Goal: Complete application form: Complete application form

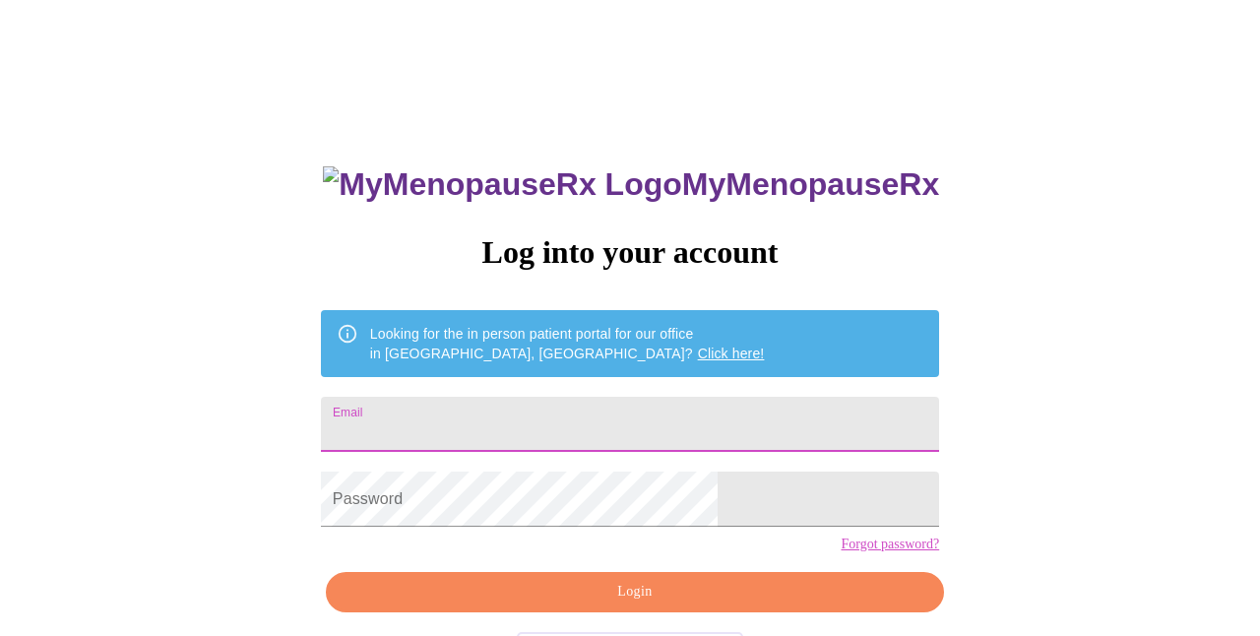
click at [686, 429] on input "Email" at bounding box center [630, 424] width 618 height 55
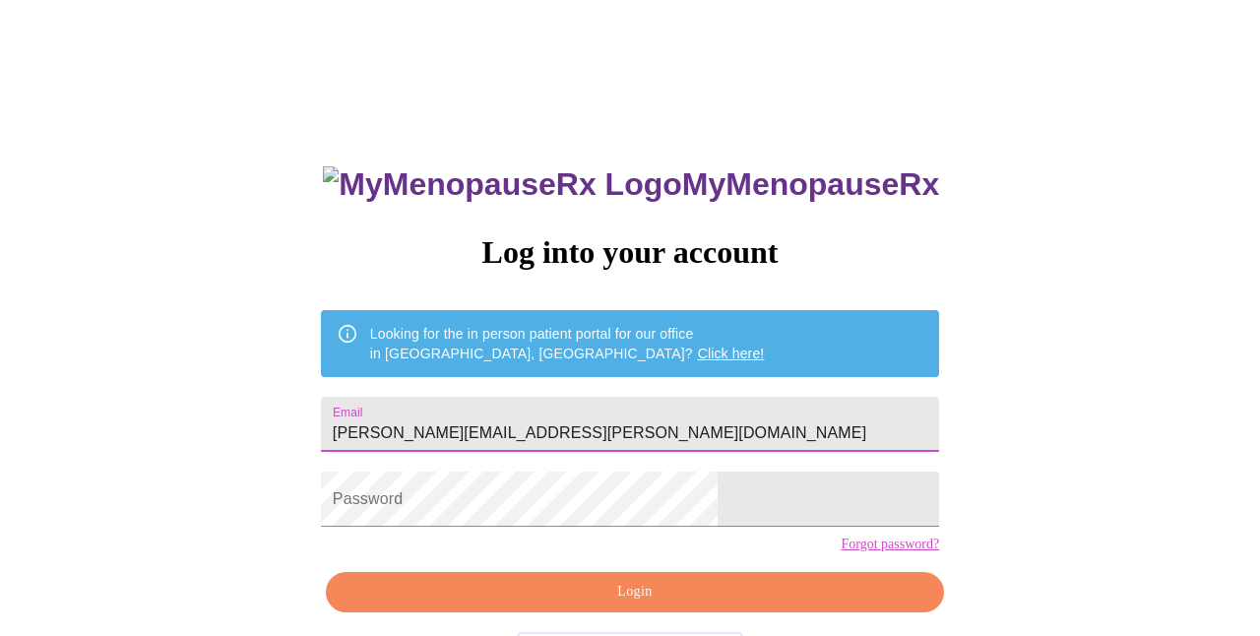
type input "[PERSON_NAME][EMAIL_ADDRESS][PERSON_NAME][DOMAIN_NAME]"
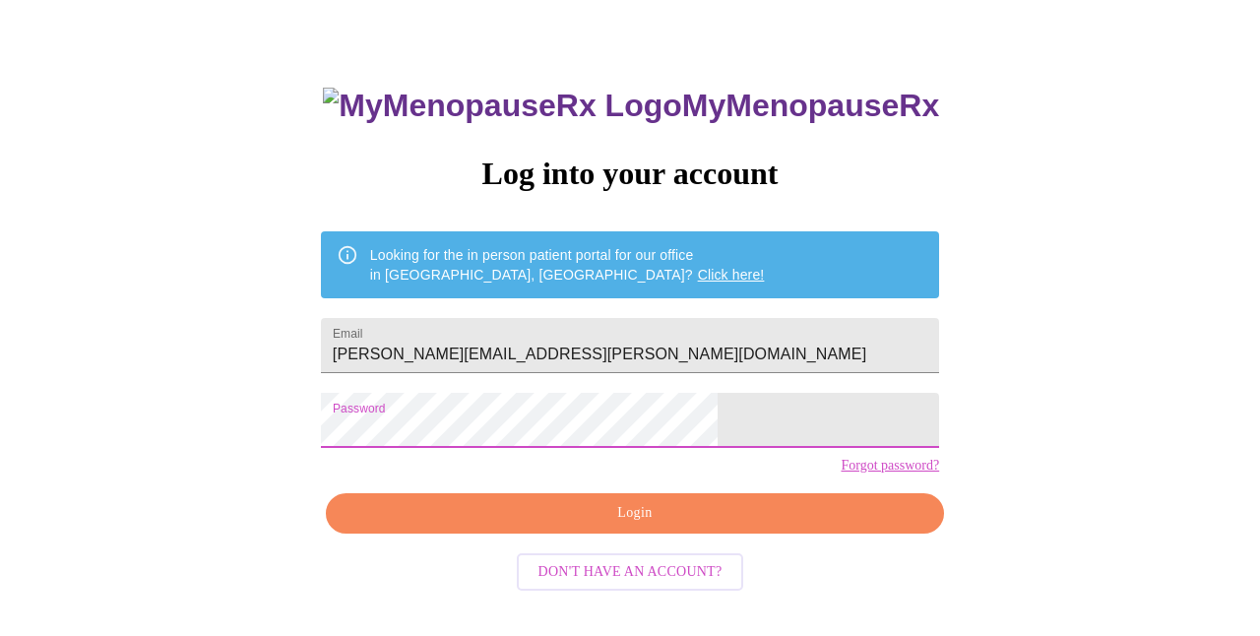
click at [641, 534] on button "Login" at bounding box center [635, 513] width 618 height 40
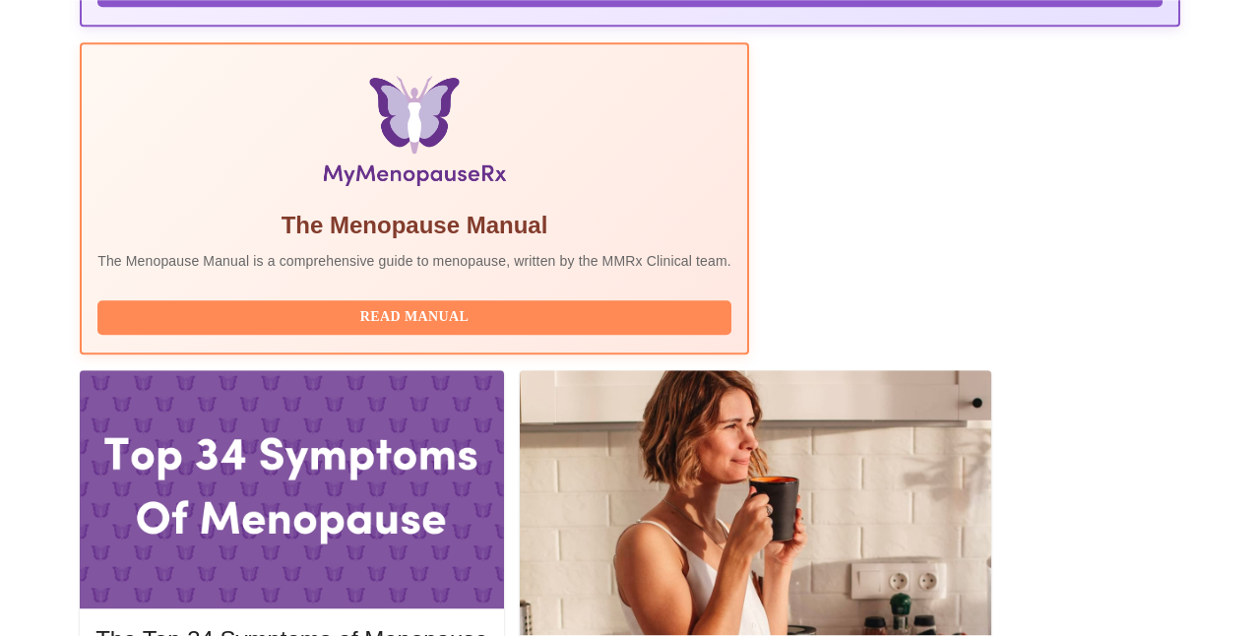
scroll to position [638, 0]
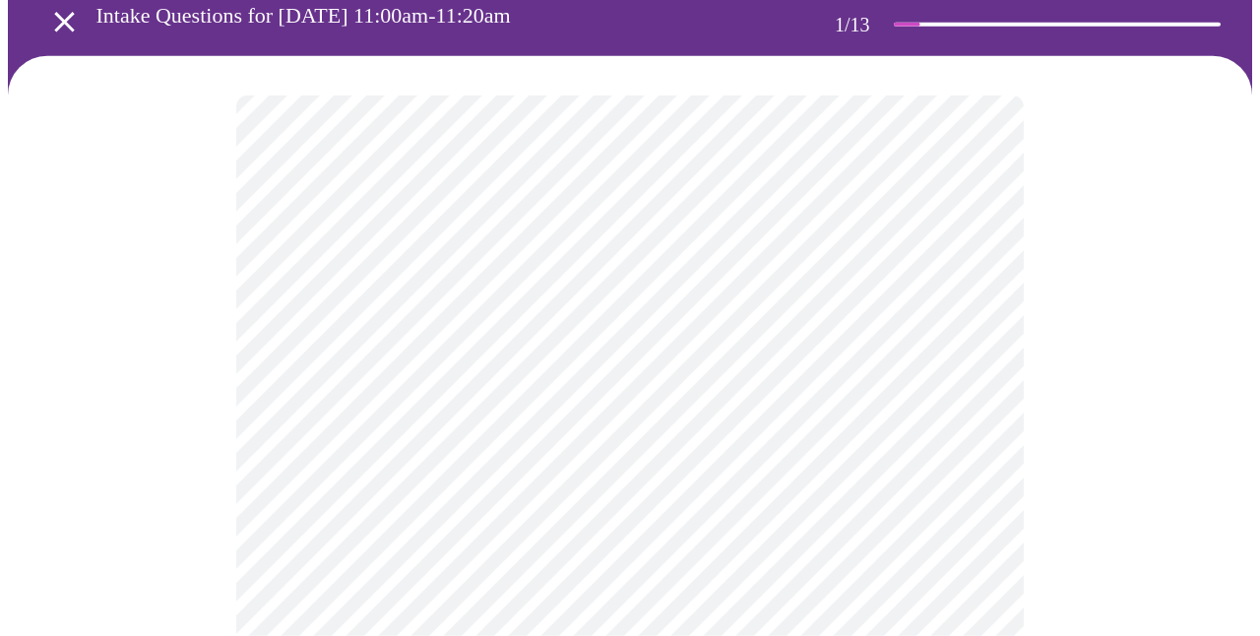
scroll to position [213, 0]
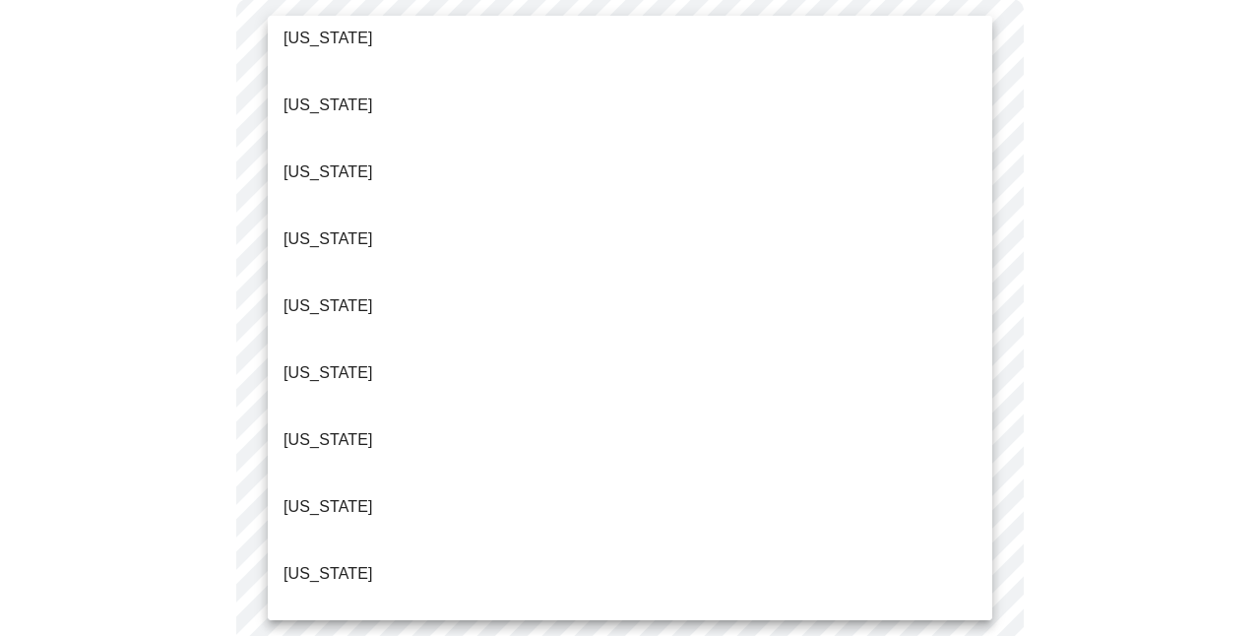
scroll to position [762, 0]
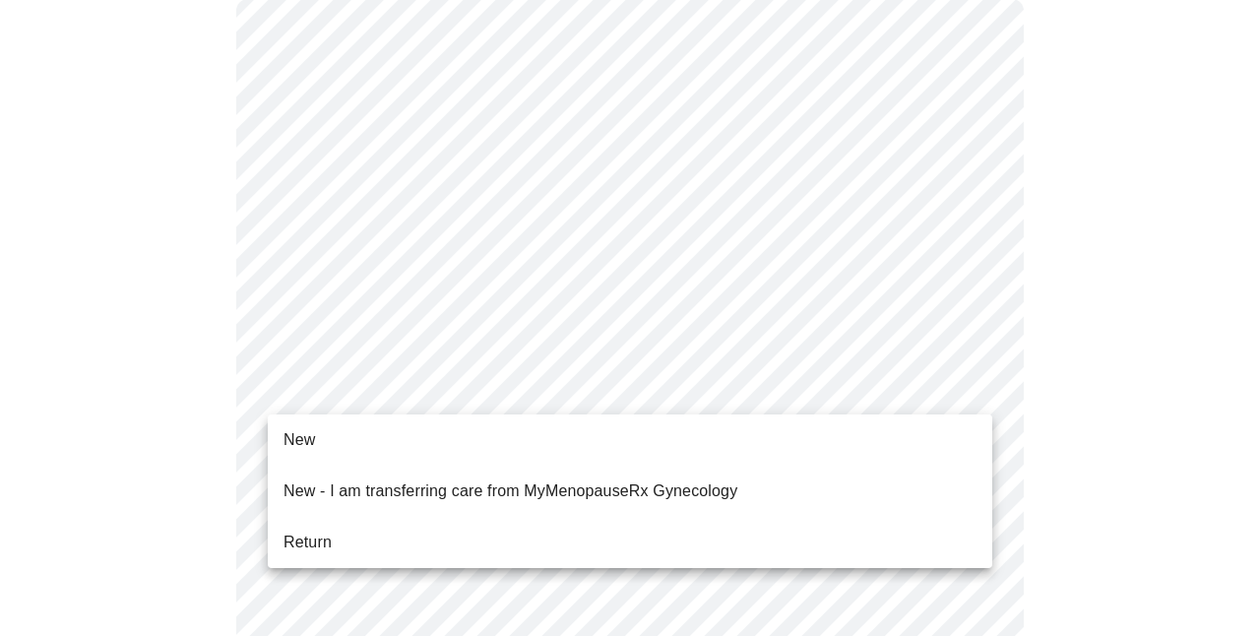
click at [530, 525] on li "Return" at bounding box center [630, 542] width 725 height 35
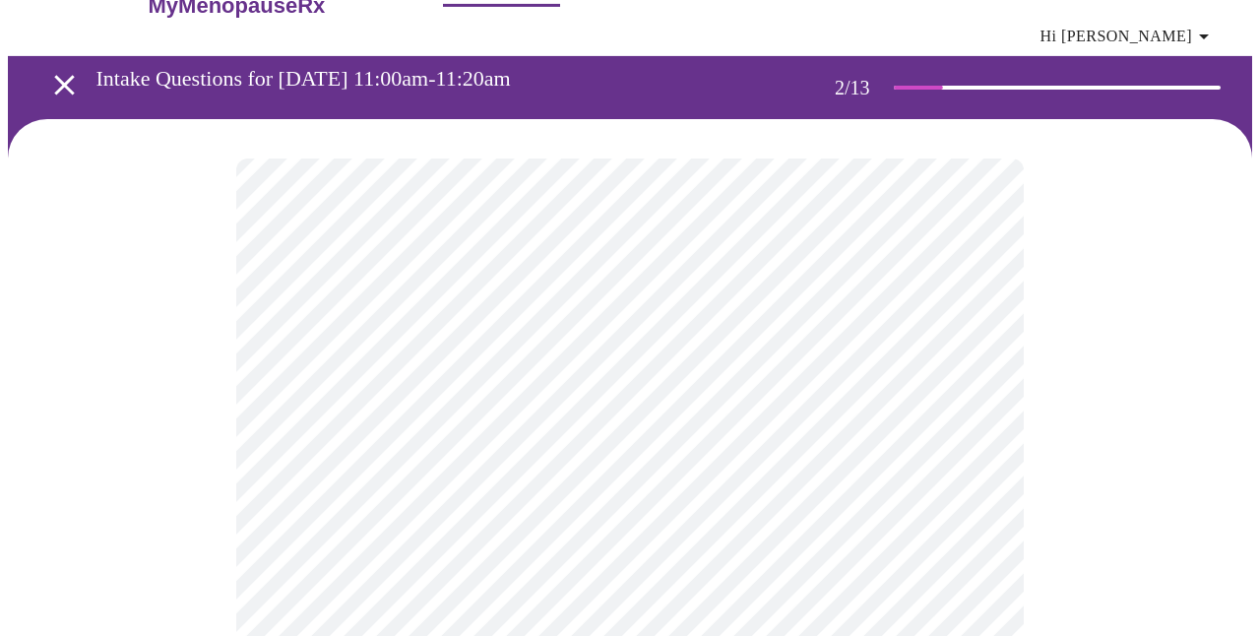
scroll to position [106, 0]
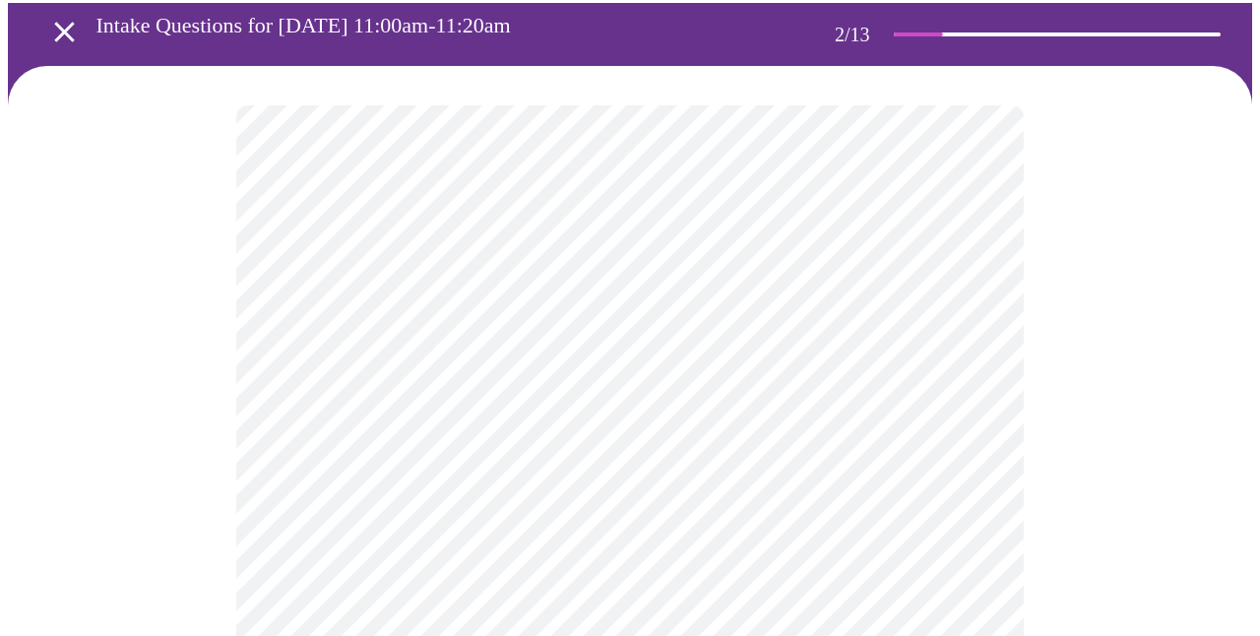
click at [635, 317] on body "MyMenopauseRx Appointments Messaging 1 Labs Uploads Medications Community Refer…" at bounding box center [630, 507] width 1244 height 1211
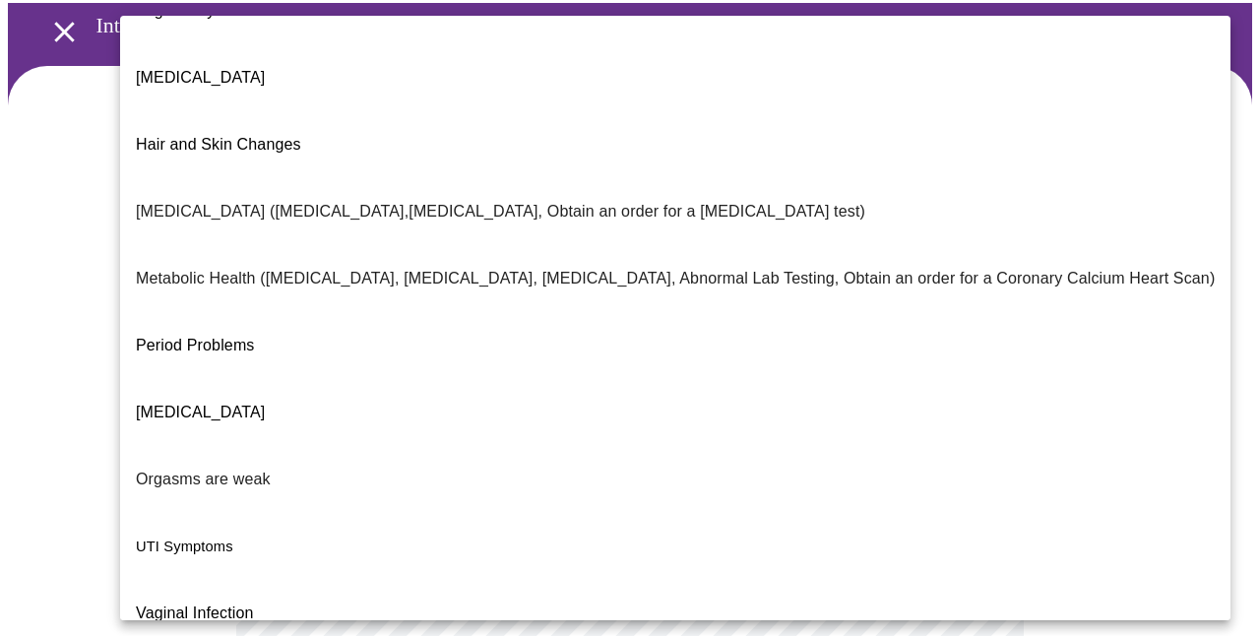
scroll to position [384, 0]
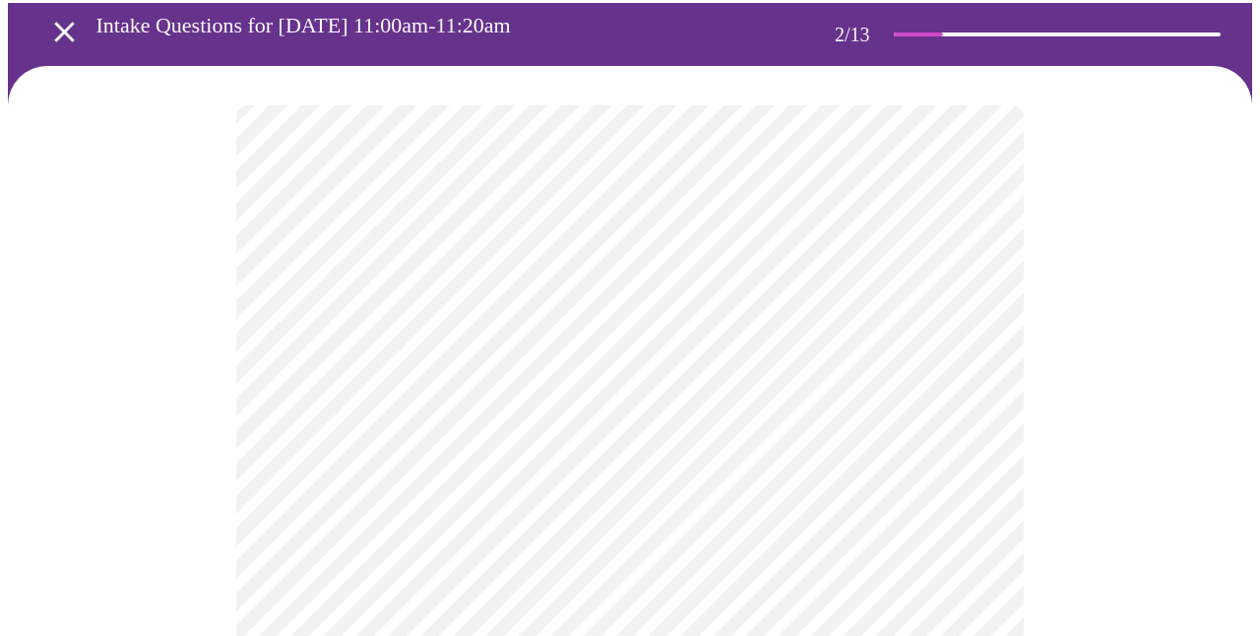
scroll to position [213, 0]
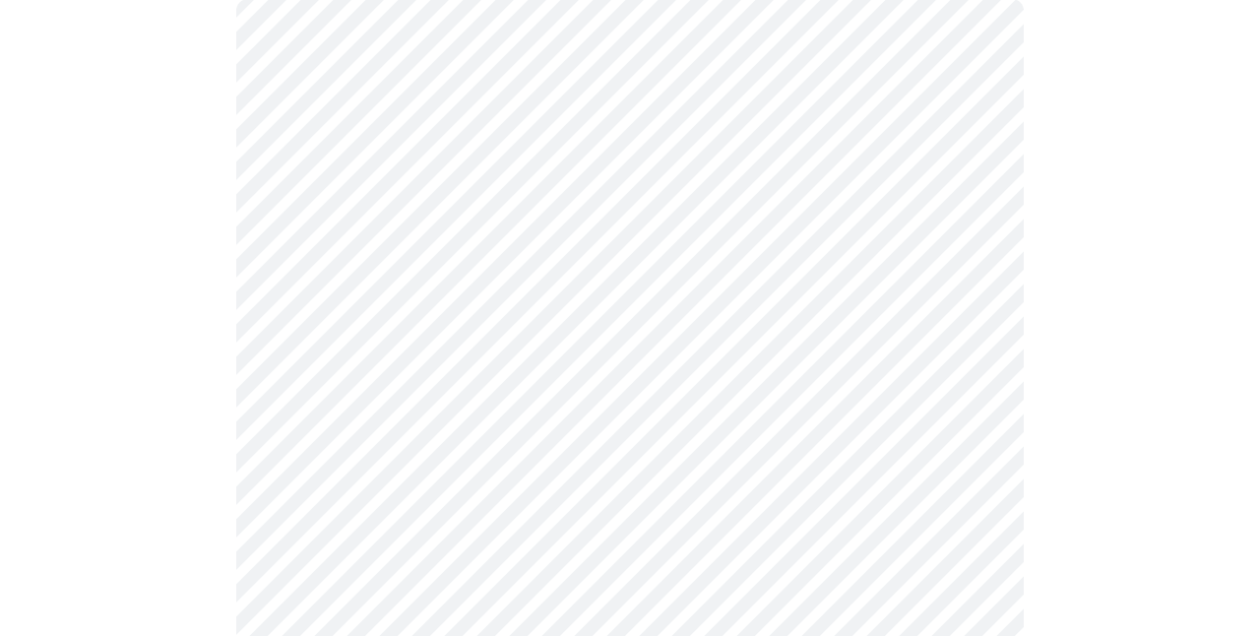
click at [554, 417] on body "MyMenopauseRx Appointments Messaging 1 Labs Uploads Medications Community Refer…" at bounding box center [630, 394] width 1244 height 1199
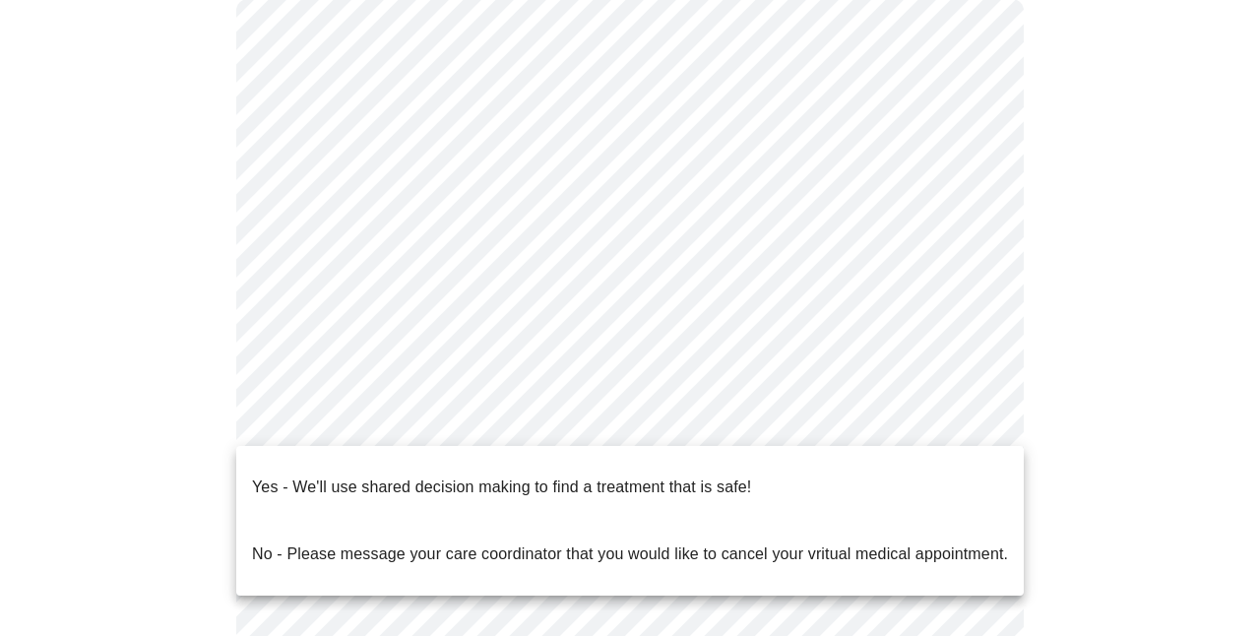
click at [558, 475] on p "Yes - We'll use shared decision making to find a treatment that is safe!" at bounding box center [501, 487] width 499 height 24
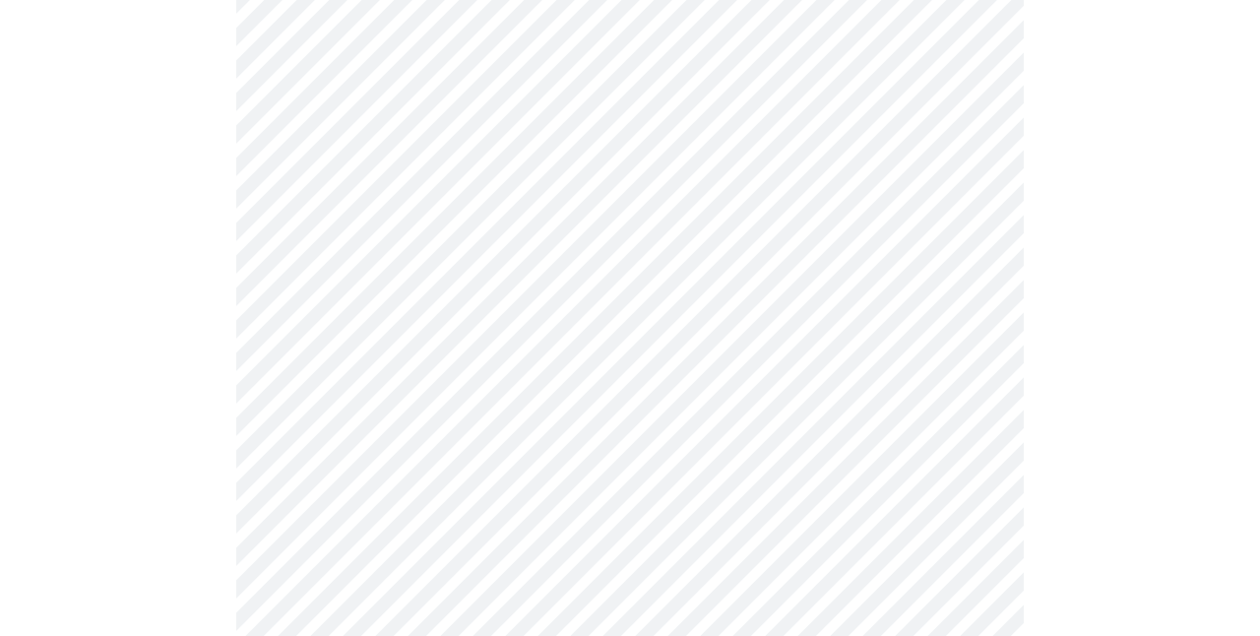
scroll to position [0, 0]
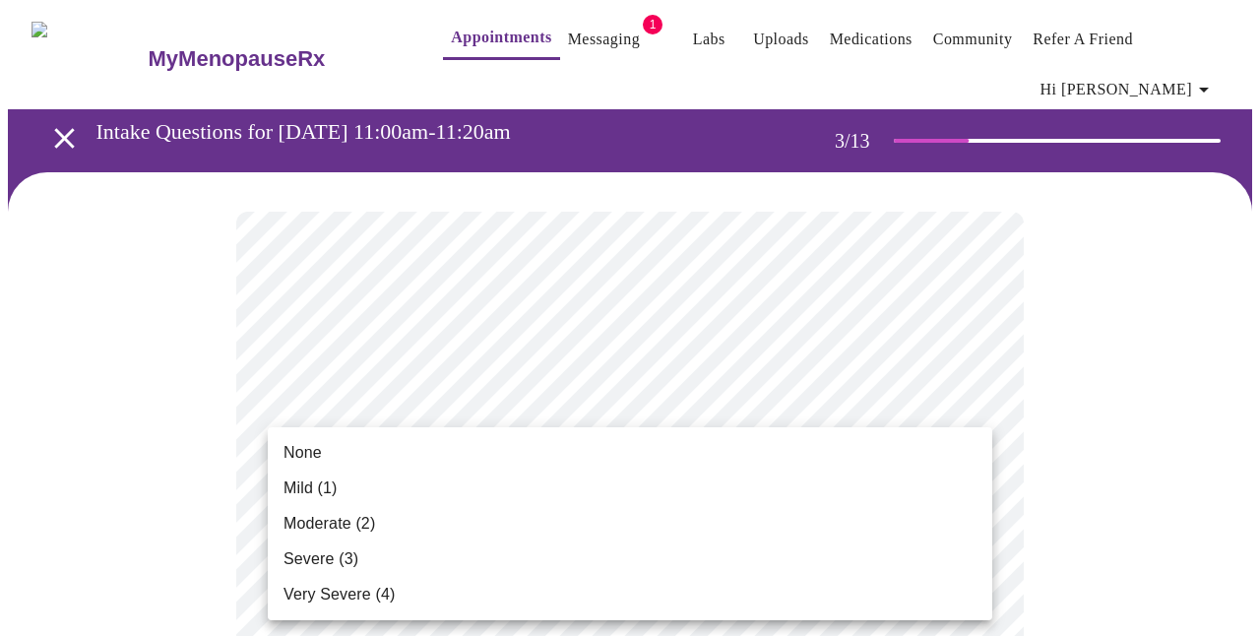
click at [601, 497] on li "Mild (1)" at bounding box center [630, 488] width 725 height 35
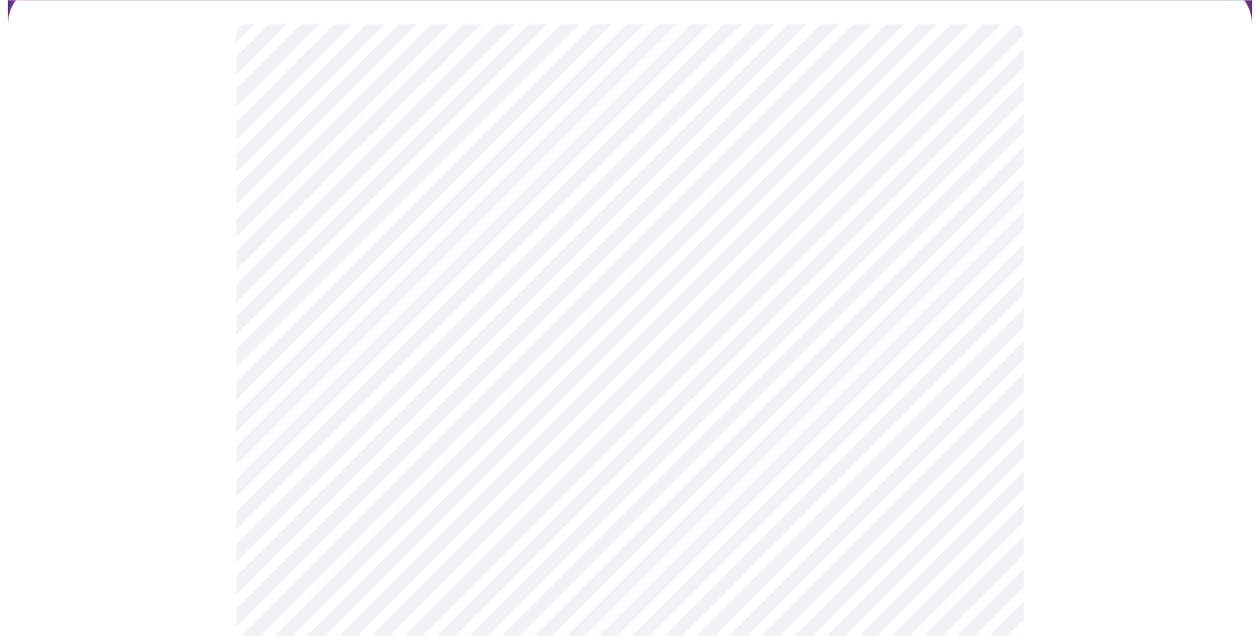
scroll to position [213, 0]
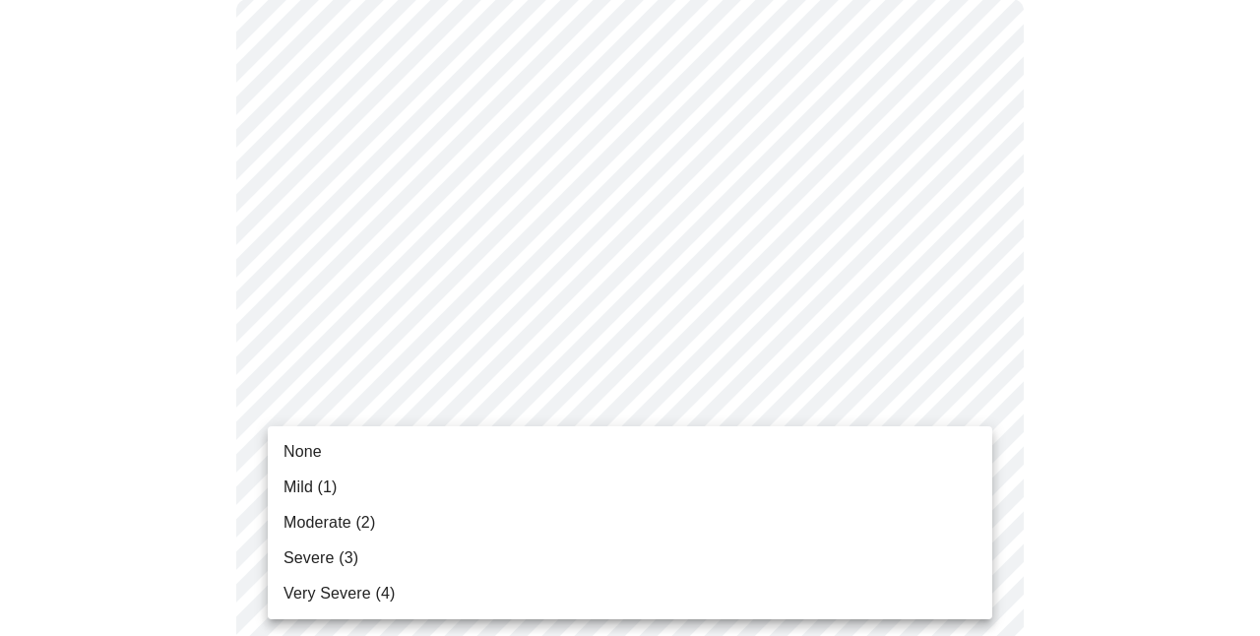
click at [552, 445] on li "None" at bounding box center [630, 451] width 725 height 35
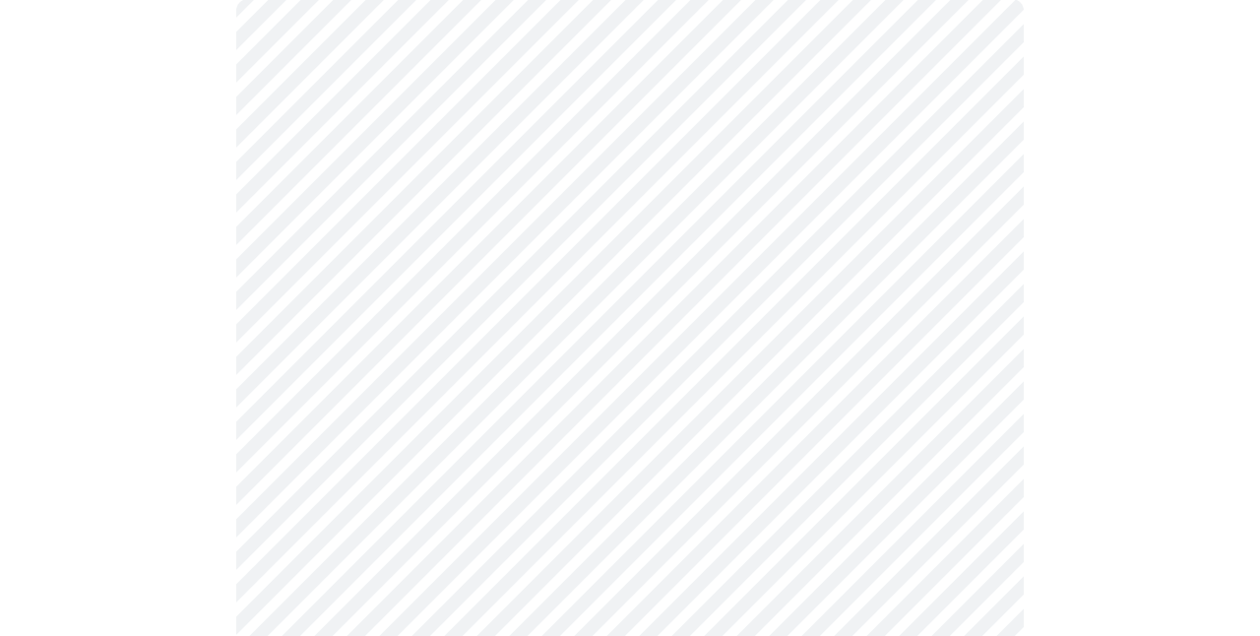
scroll to position [319, 0]
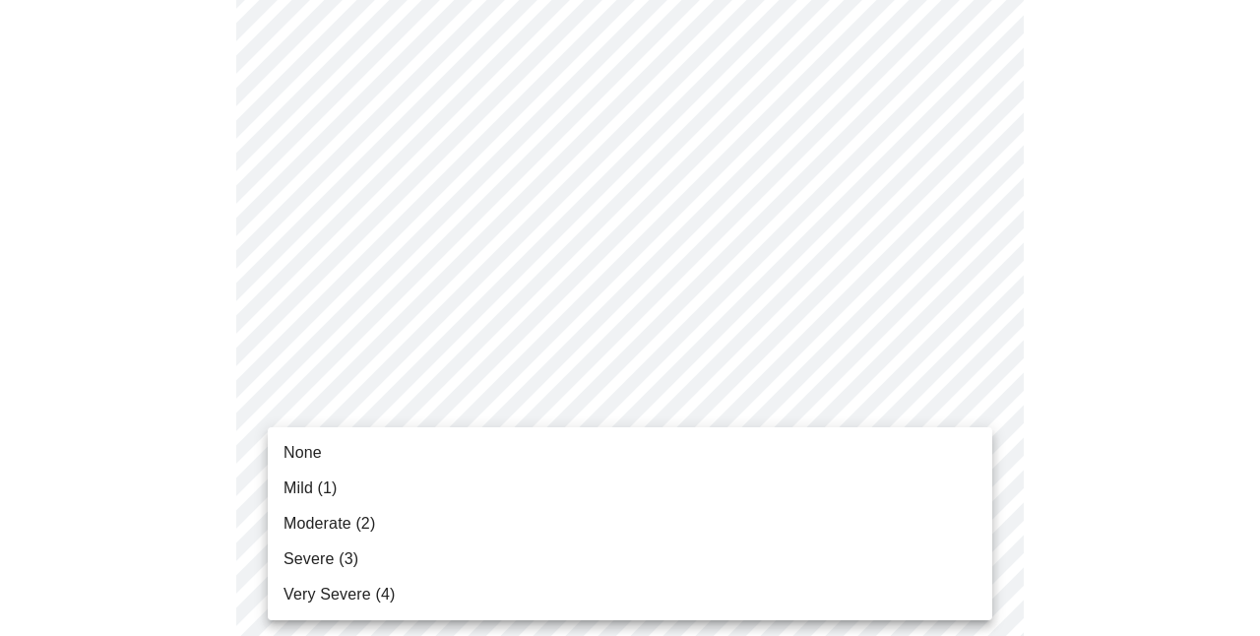
click at [543, 482] on li "Mild (1)" at bounding box center [630, 488] width 725 height 35
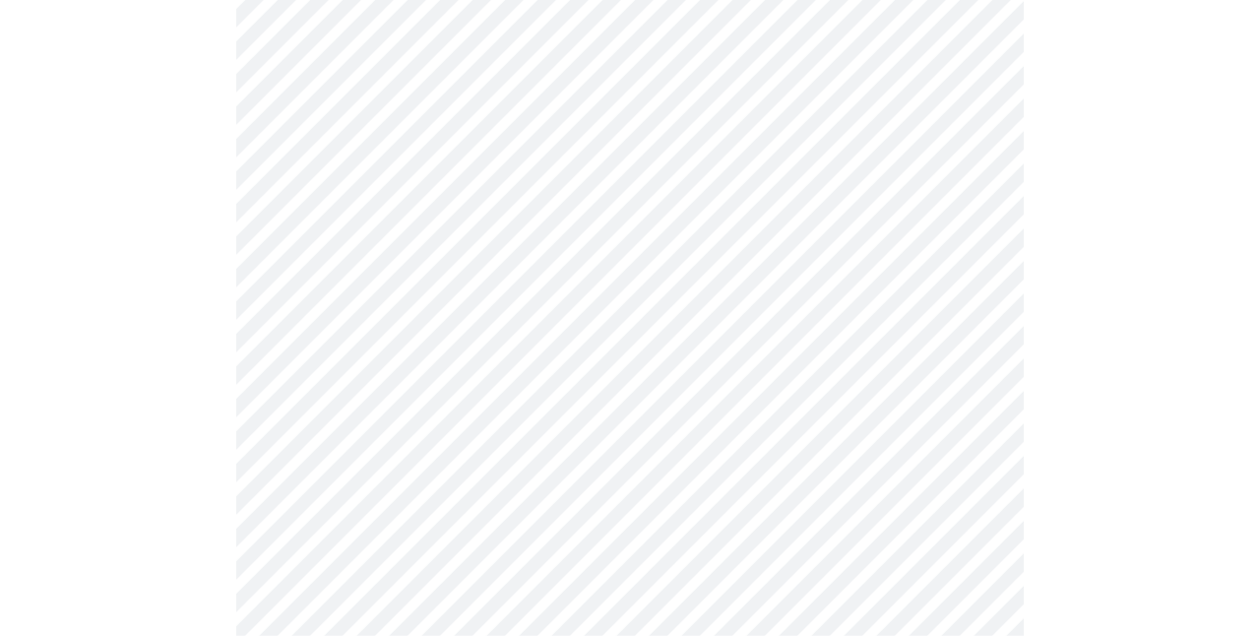
scroll to position [532, 0]
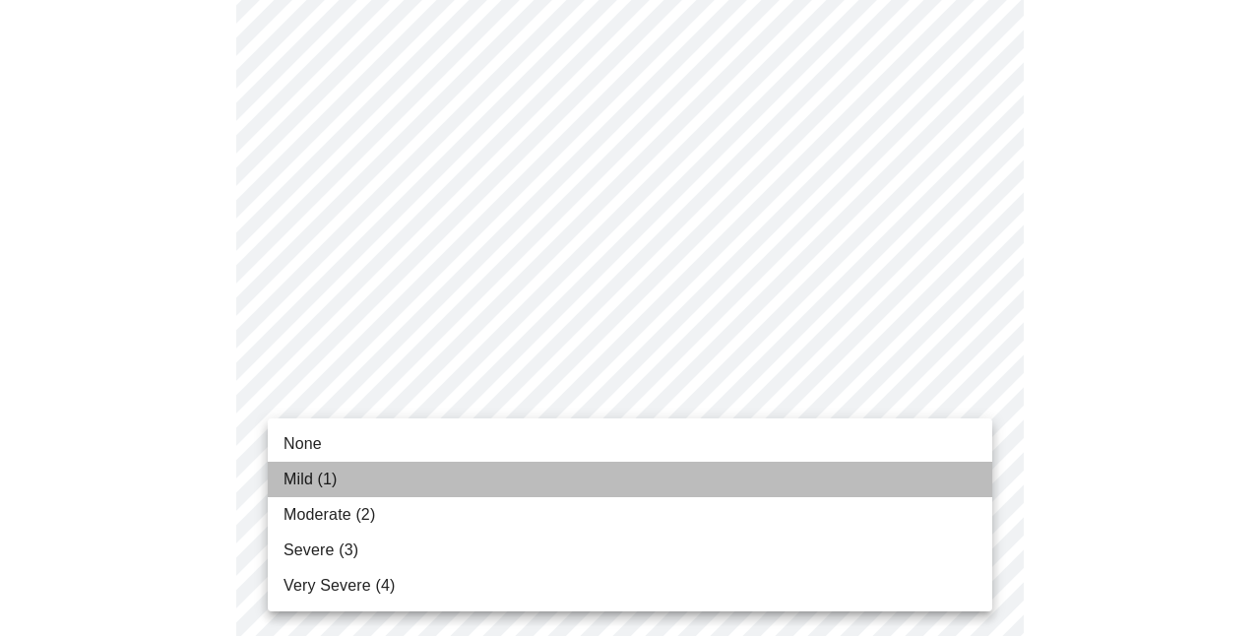
click at [523, 471] on li "Mild (1)" at bounding box center [630, 479] width 725 height 35
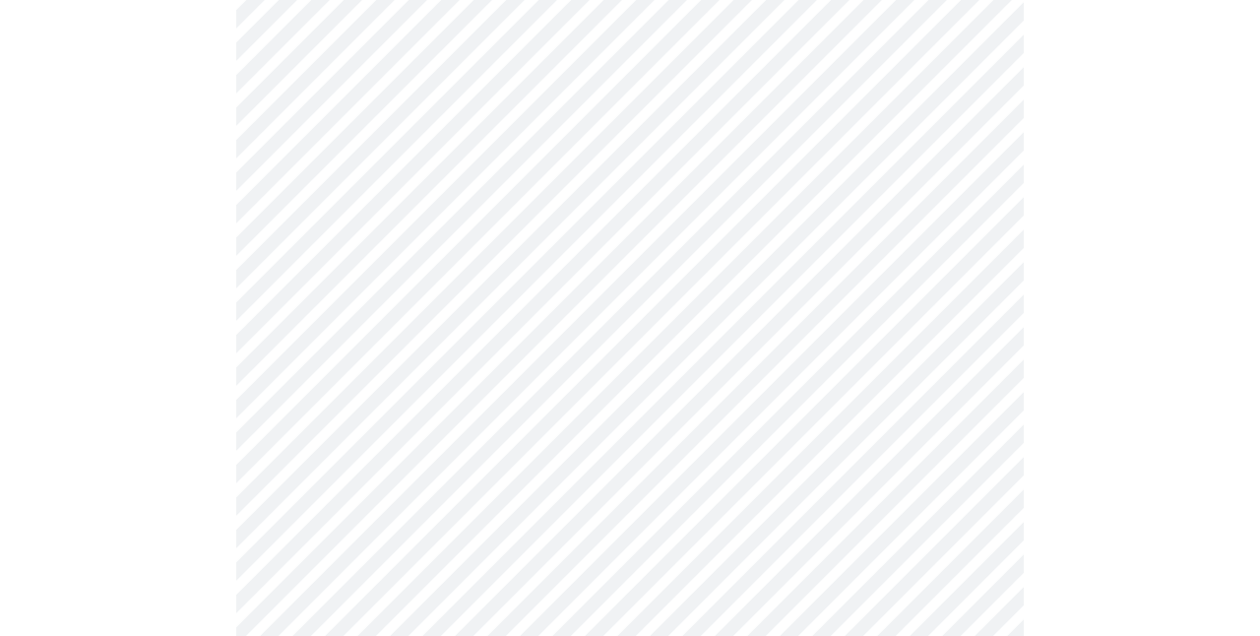
scroll to position [638, 0]
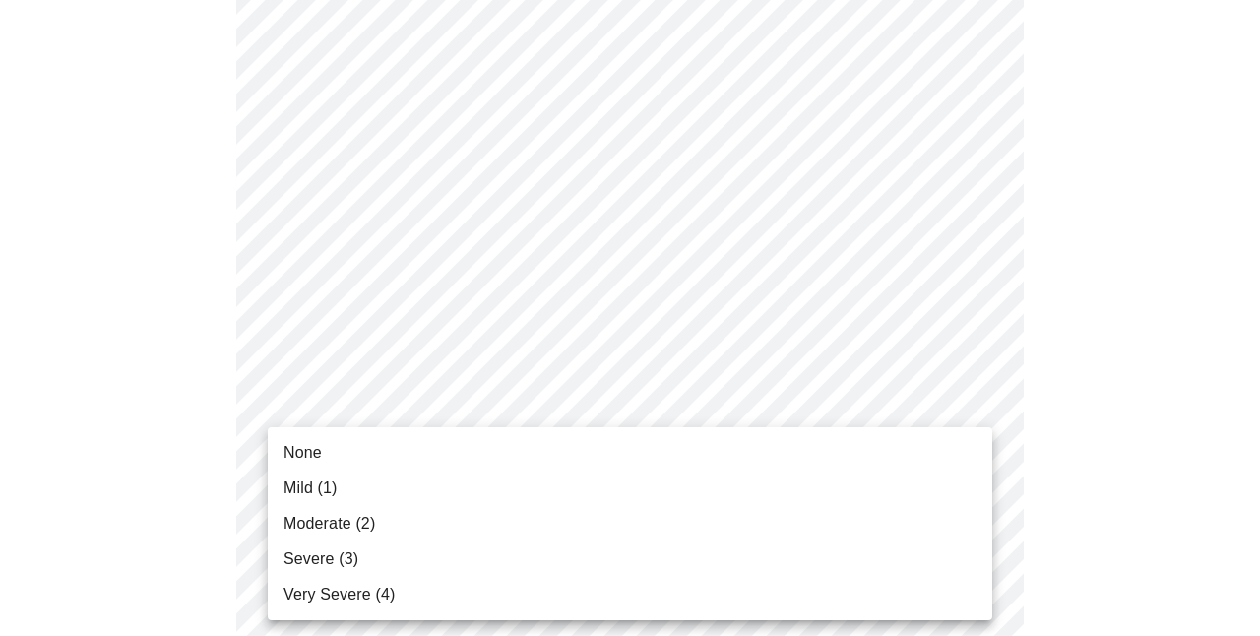
click at [534, 411] on body "MyMenopauseRx Appointments Messaging 1 Labs Uploads Medications Community Refer…" at bounding box center [630, 638] width 1244 height 2536
click at [524, 528] on li "Moderate (2)" at bounding box center [630, 523] width 725 height 35
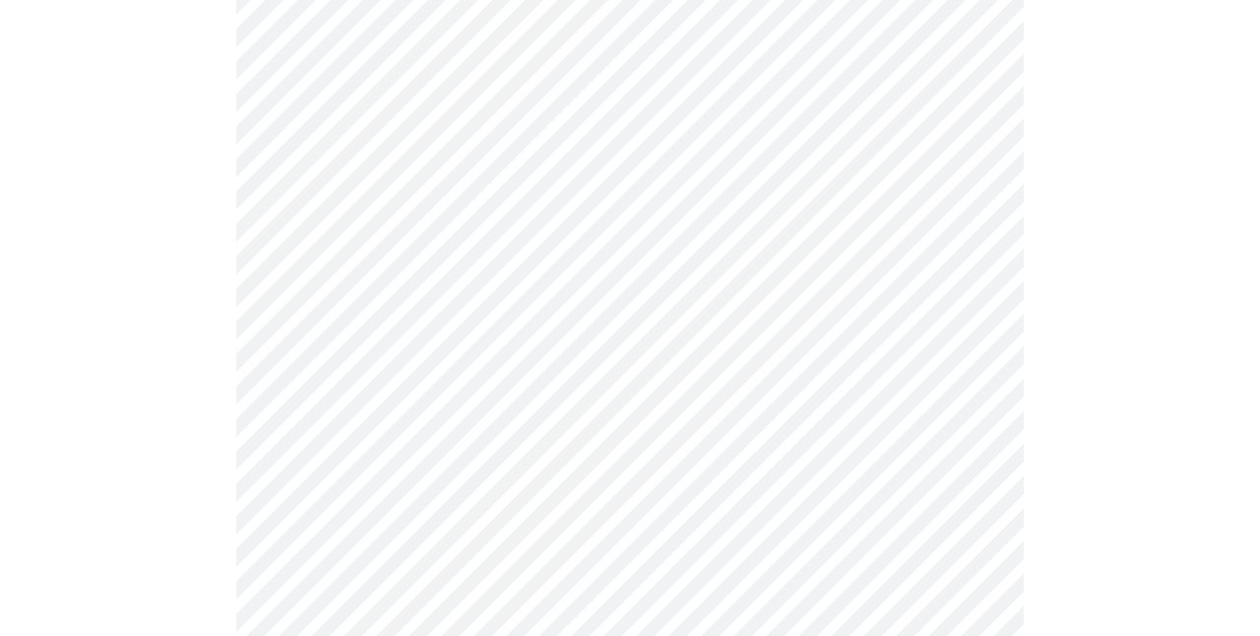
scroll to position [744, 0]
click at [522, 439] on body "MyMenopauseRx Appointments Messaging 1 Labs Uploads Medications Community Refer…" at bounding box center [630, 518] width 1244 height 2508
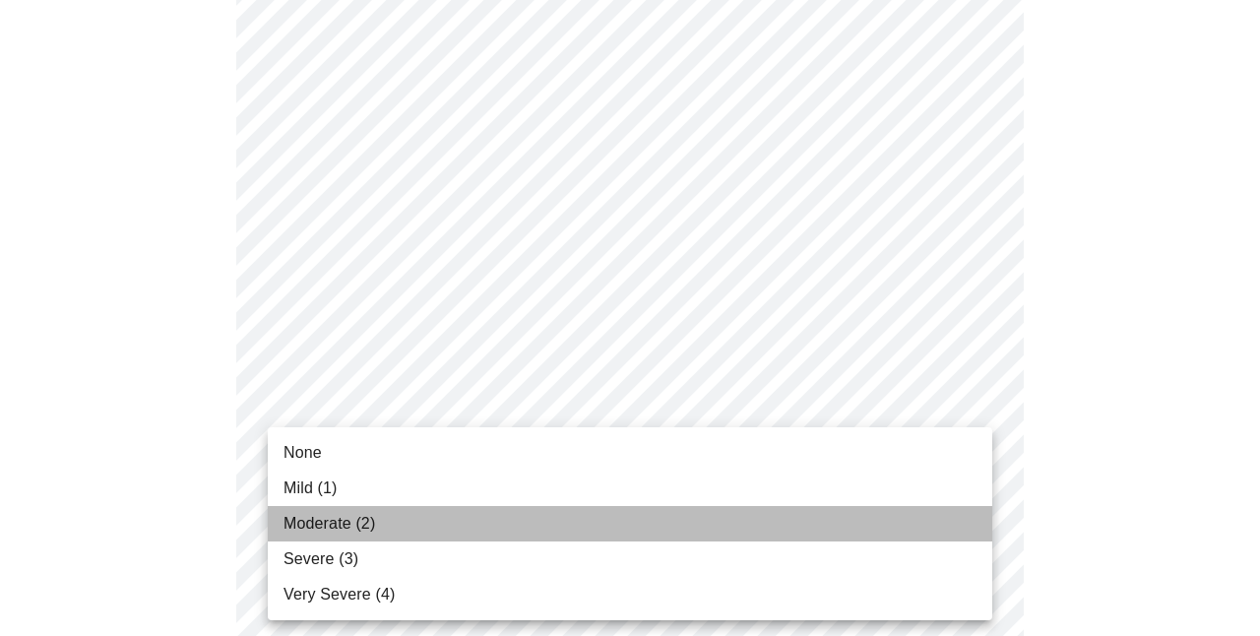
click at [501, 515] on li "Moderate (2)" at bounding box center [630, 523] width 725 height 35
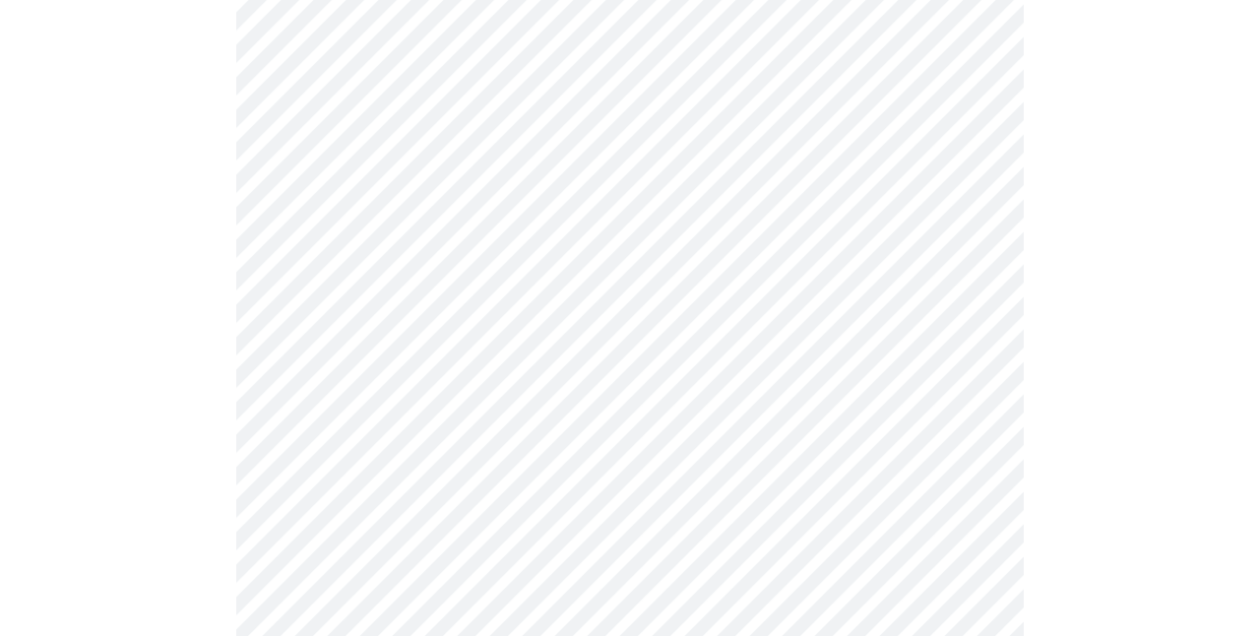
scroll to position [957, 0]
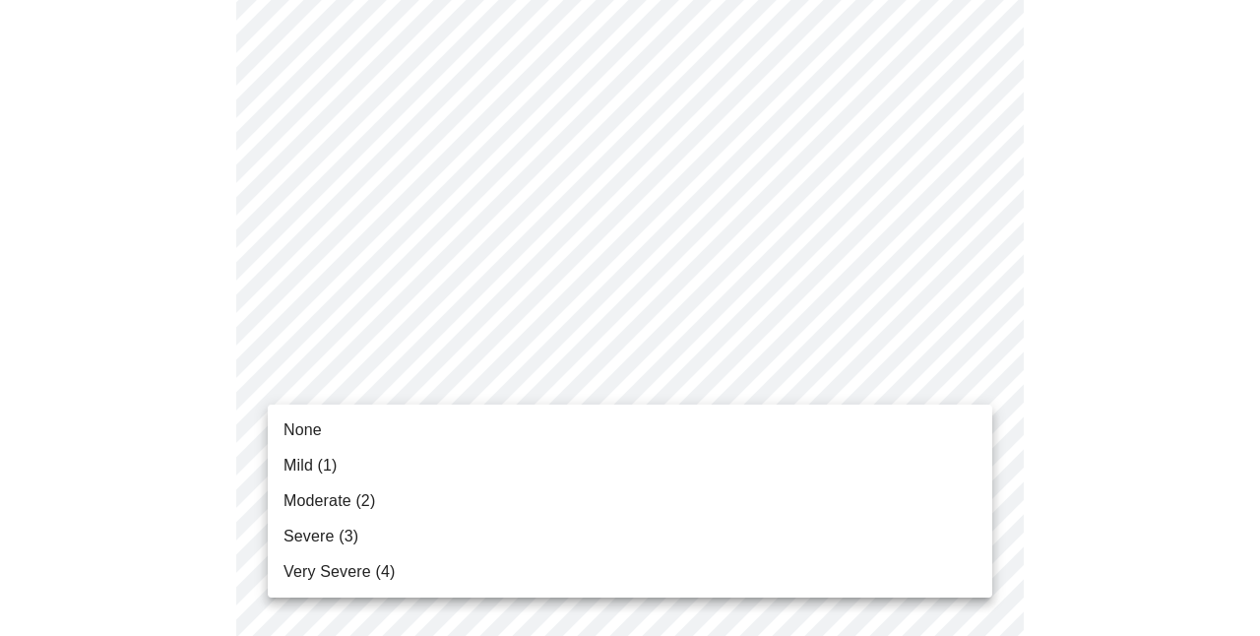
click at [504, 383] on body "MyMenopauseRx Appointments Messaging 1 Labs Uploads Medications Community Refer…" at bounding box center [630, 291] width 1244 height 2481
click at [494, 470] on li "Mild (1)" at bounding box center [630, 465] width 725 height 35
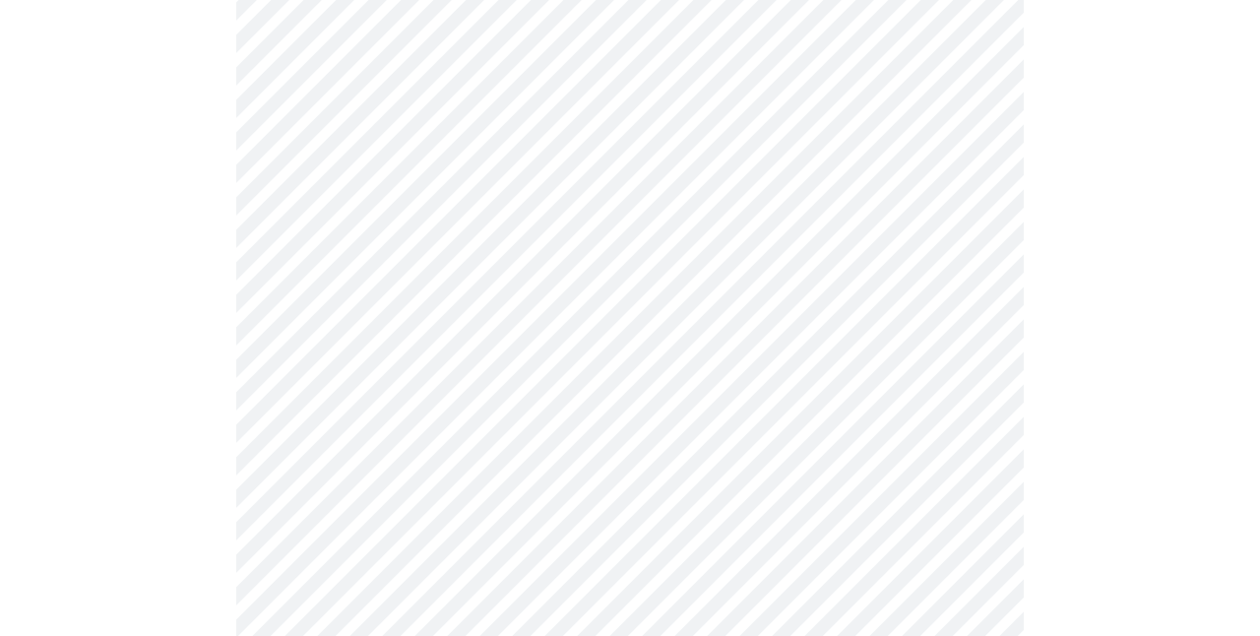
scroll to position [1063, 0]
click at [497, 425] on body "MyMenopauseRx Appointments Messaging 1 Labs Uploads Medications Community Refer…" at bounding box center [630, 171] width 1244 height 2453
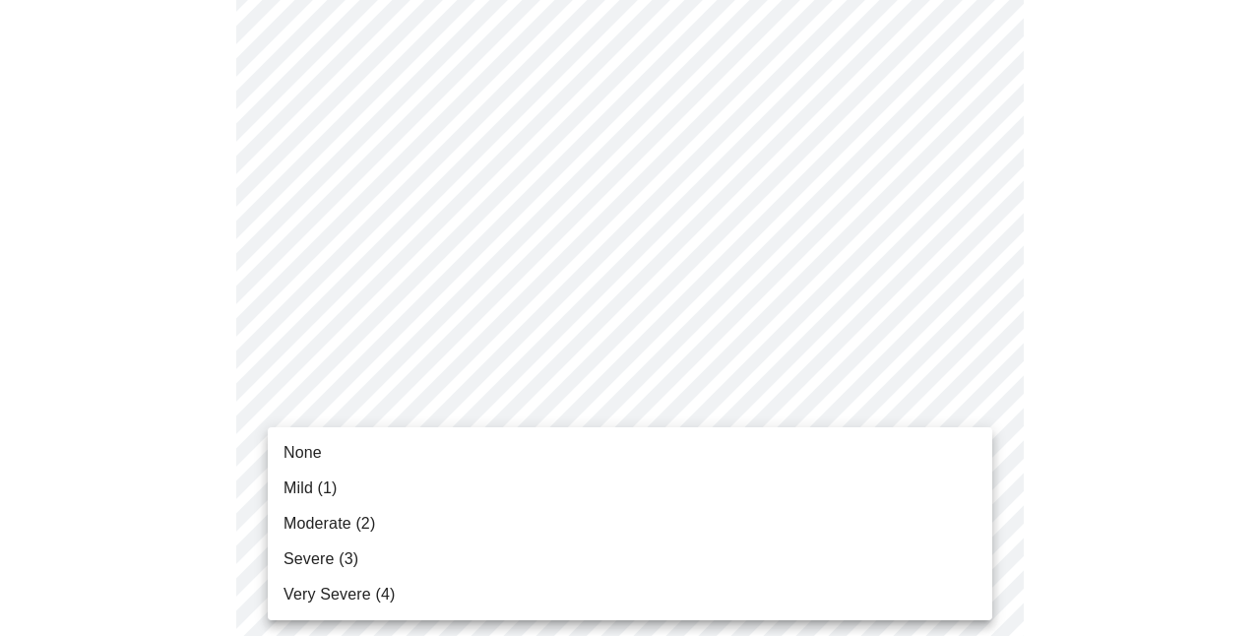
click at [489, 487] on li "Mild (1)" at bounding box center [630, 488] width 725 height 35
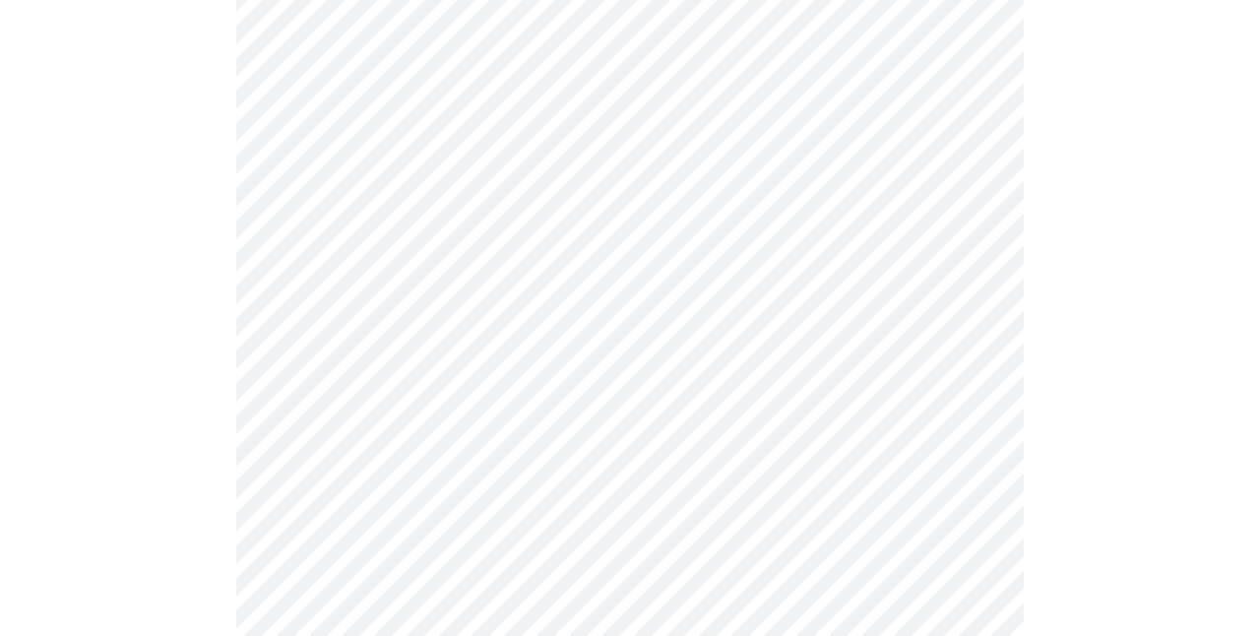
scroll to position [1170, 0]
click at [488, 472] on body "MyMenopauseRx Appointments Messaging 1 Labs Uploads Medications Community Refer…" at bounding box center [630, 51] width 1244 height 2426
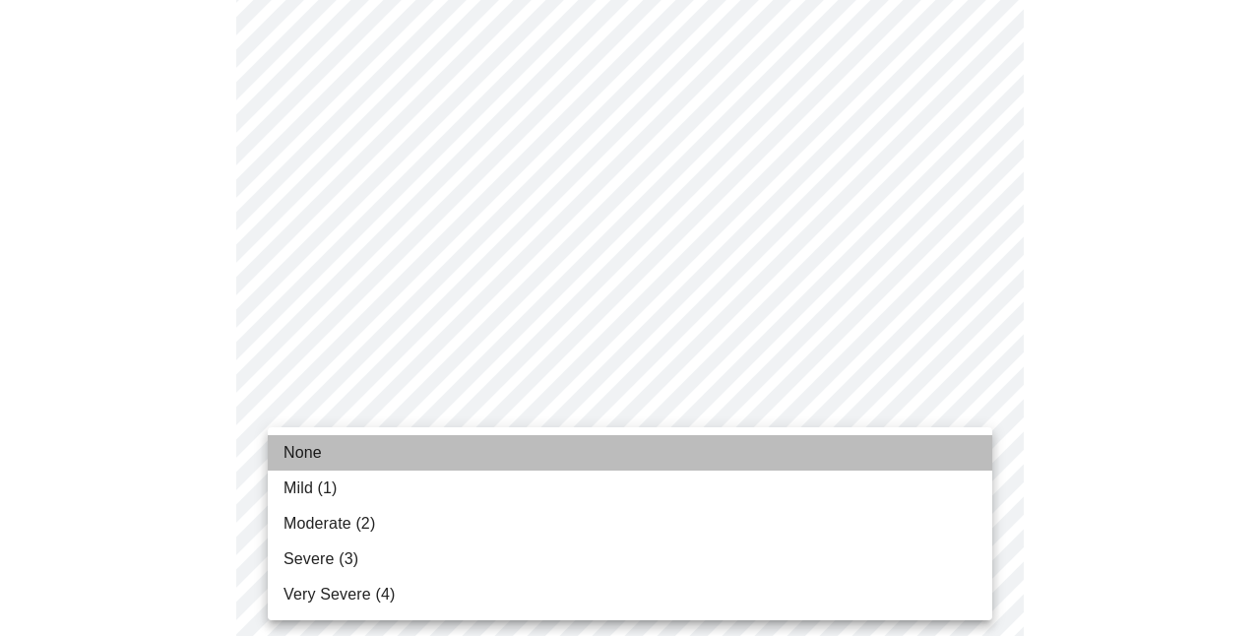
click at [488, 457] on li "None" at bounding box center [630, 452] width 725 height 35
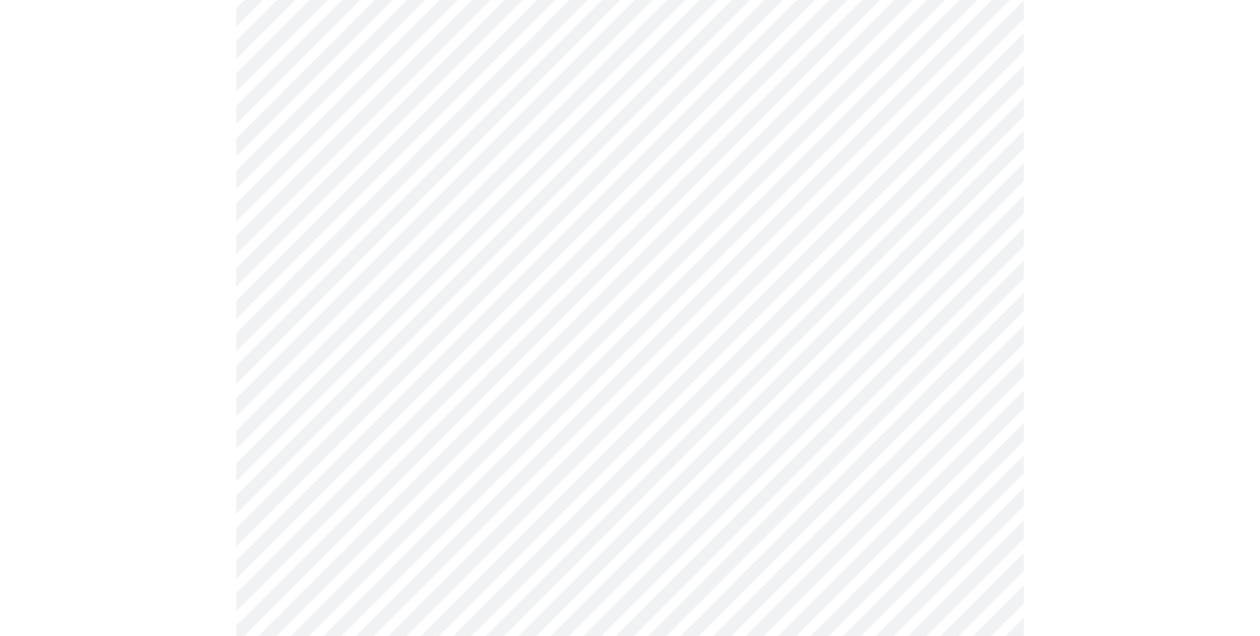
scroll to position [1382, 0]
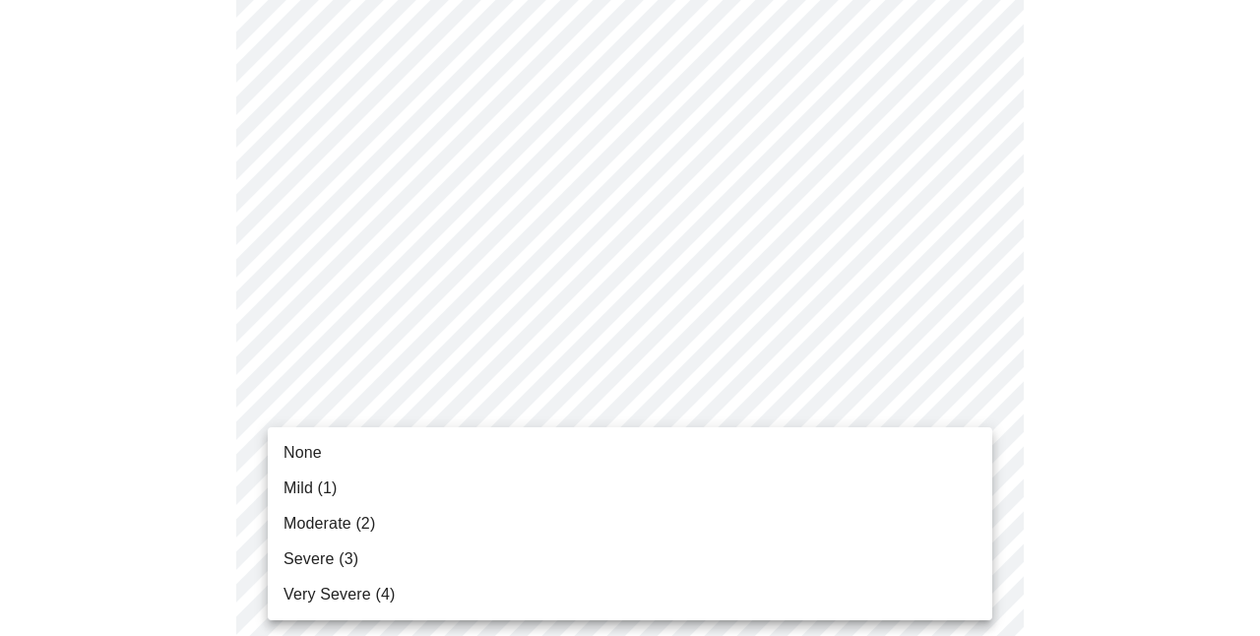
click at [494, 467] on li "None" at bounding box center [630, 452] width 725 height 35
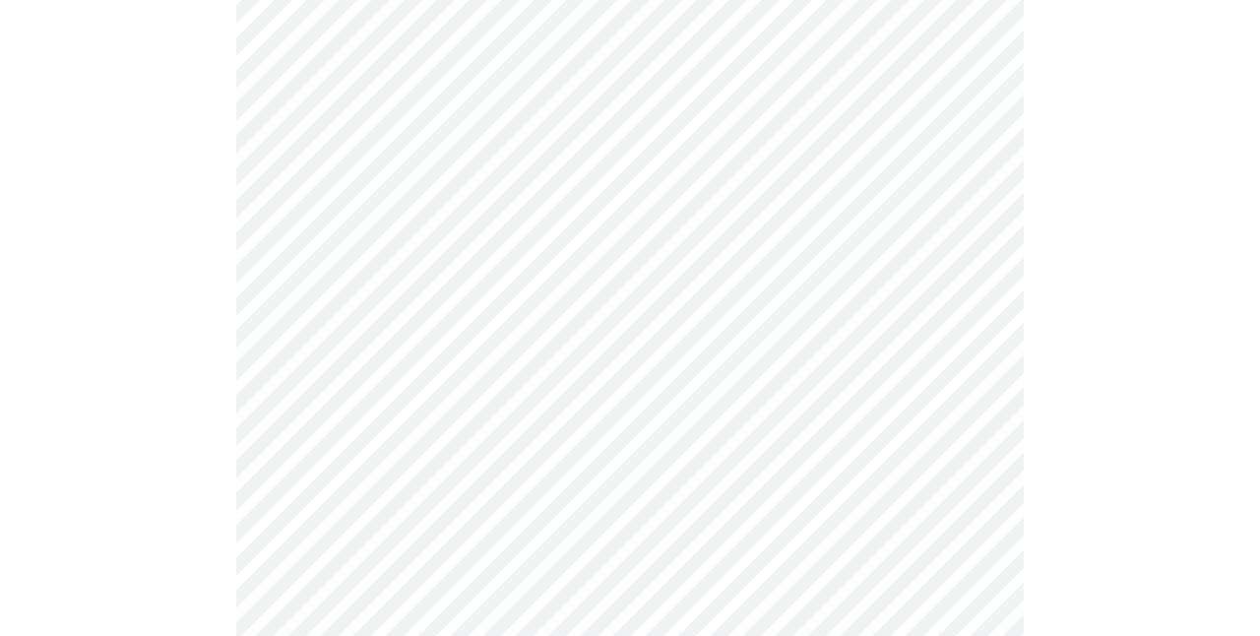
scroll to position [1488, 0]
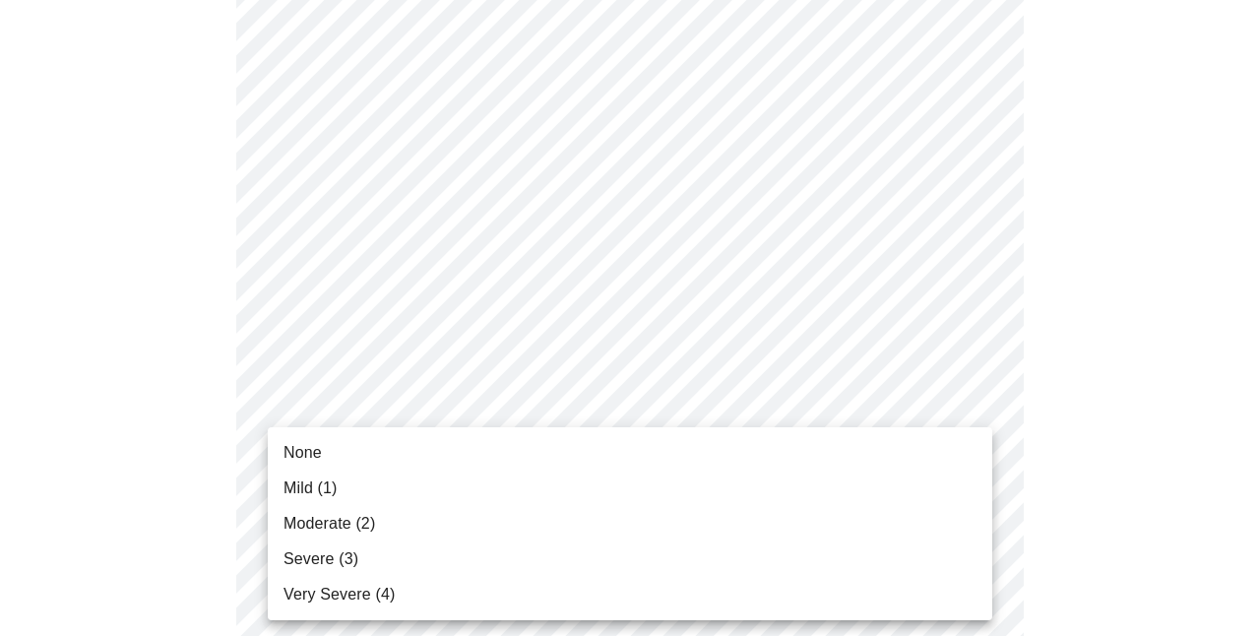
click at [493, 464] on li "None" at bounding box center [630, 452] width 725 height 35
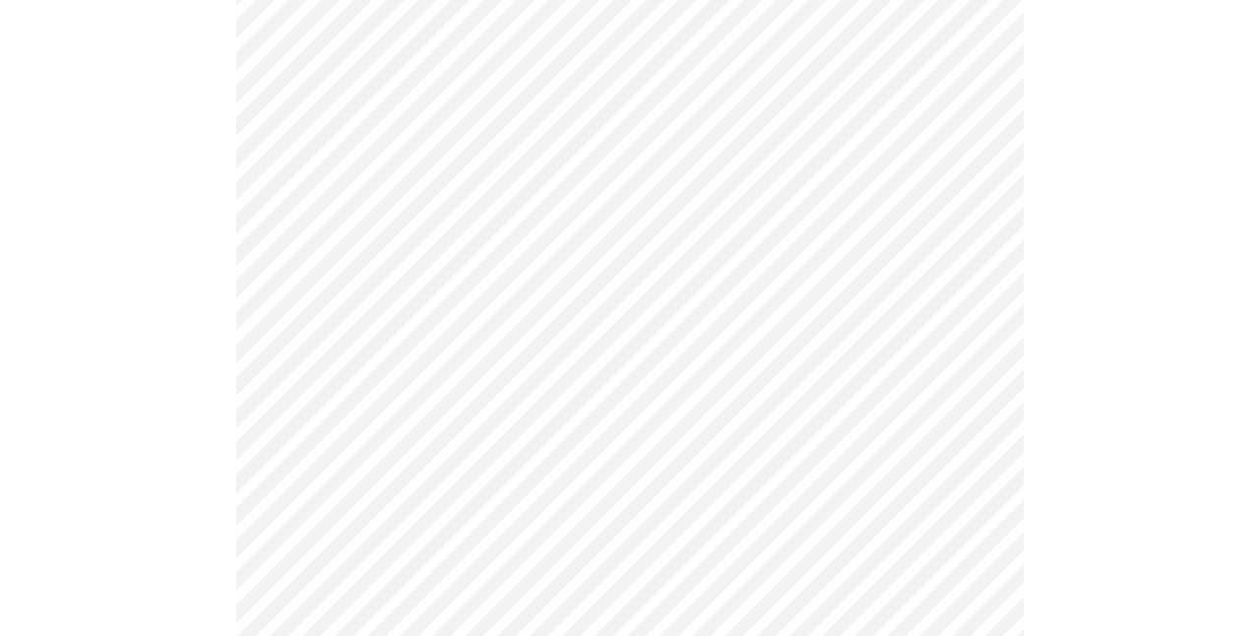
scroll to position [957, 0]
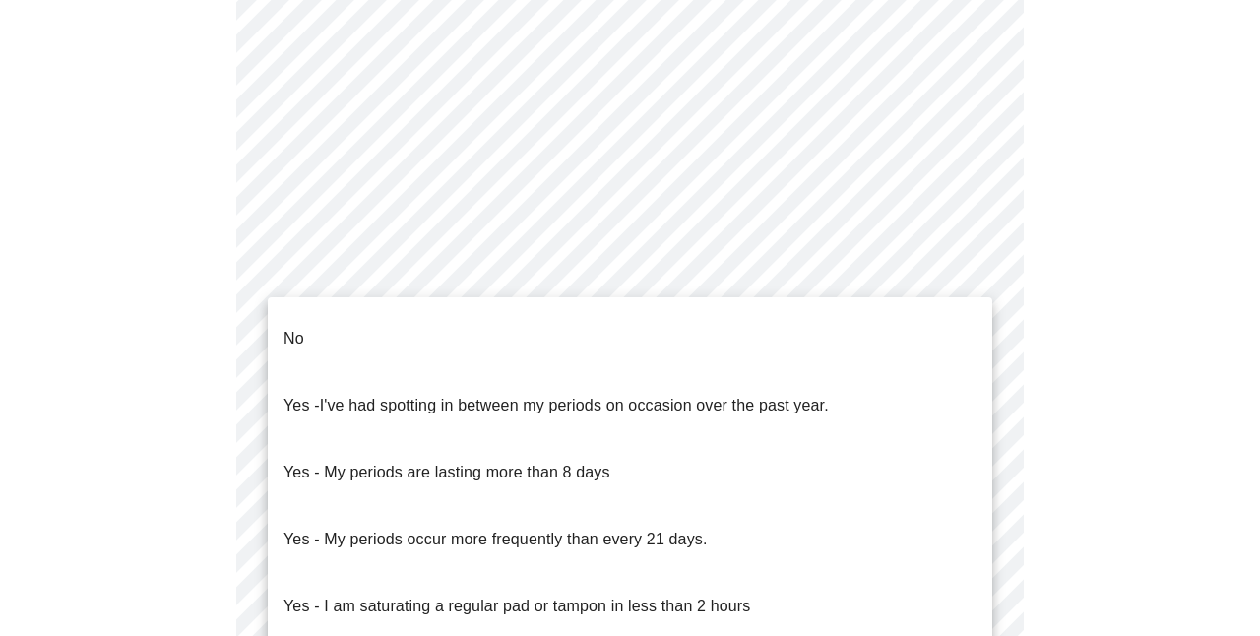
click at [562, 260] on body "MyMenopauseRx Appointments Messaging 1 Labs Uploads Medications Community Refer…" at bounding box center [630, 36] width 1244 height 1971
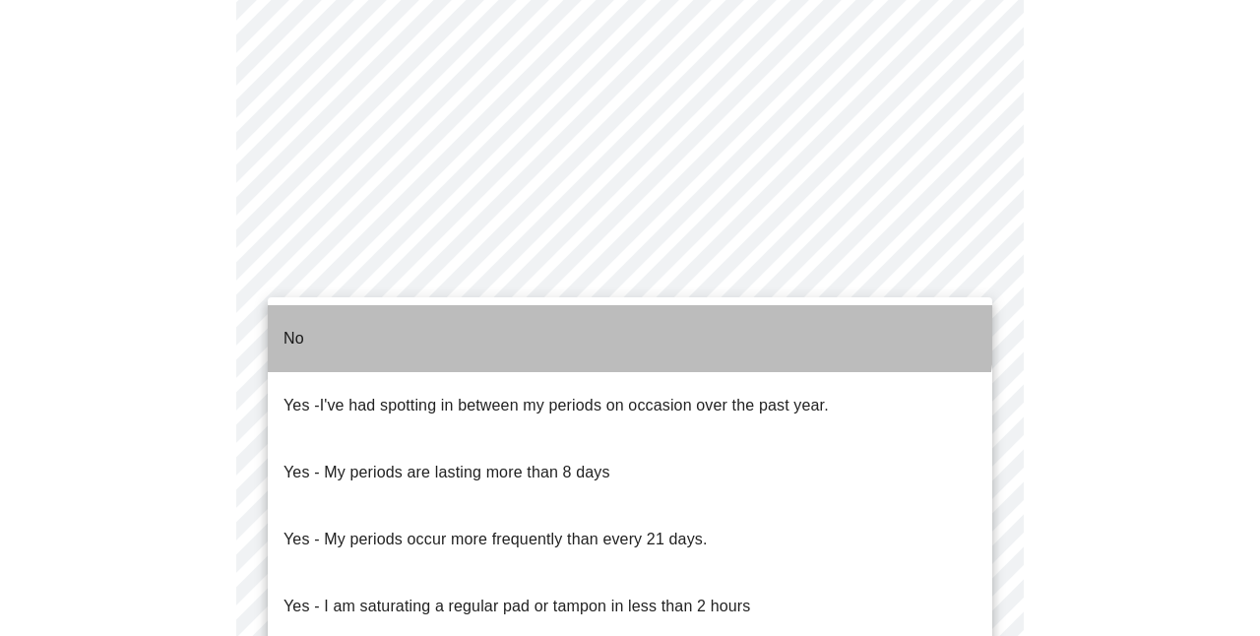
click at [555, 313] on li "No" at bounding box center [630, 338] width 725 height 67
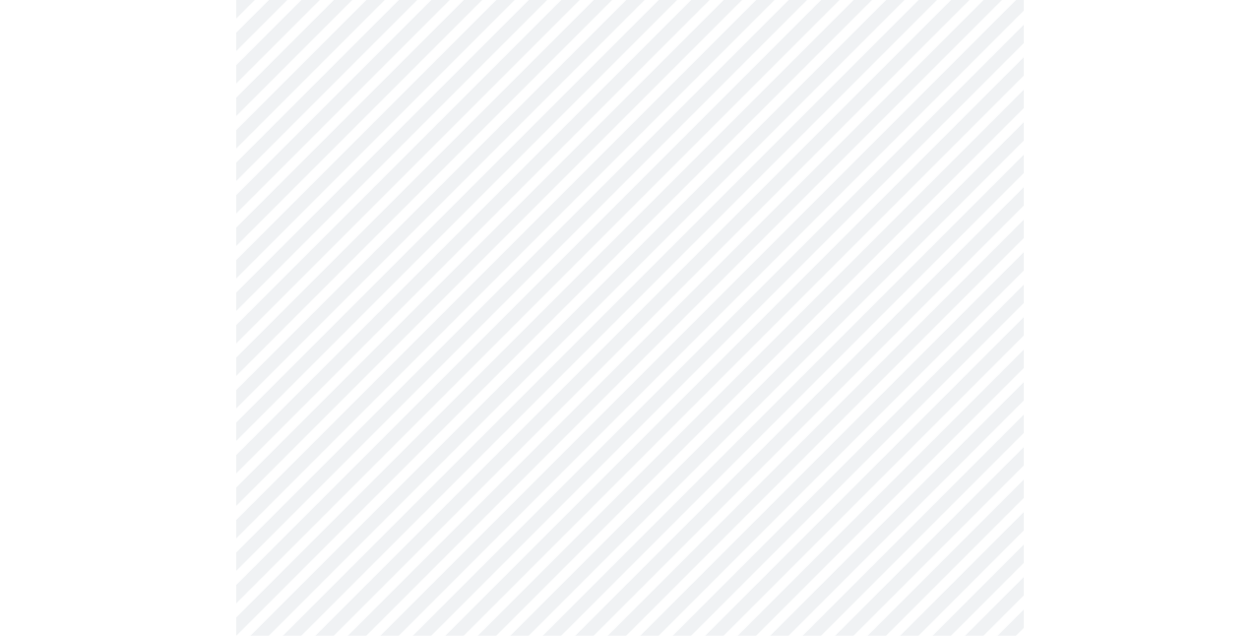
scroll to position [1063, 0]
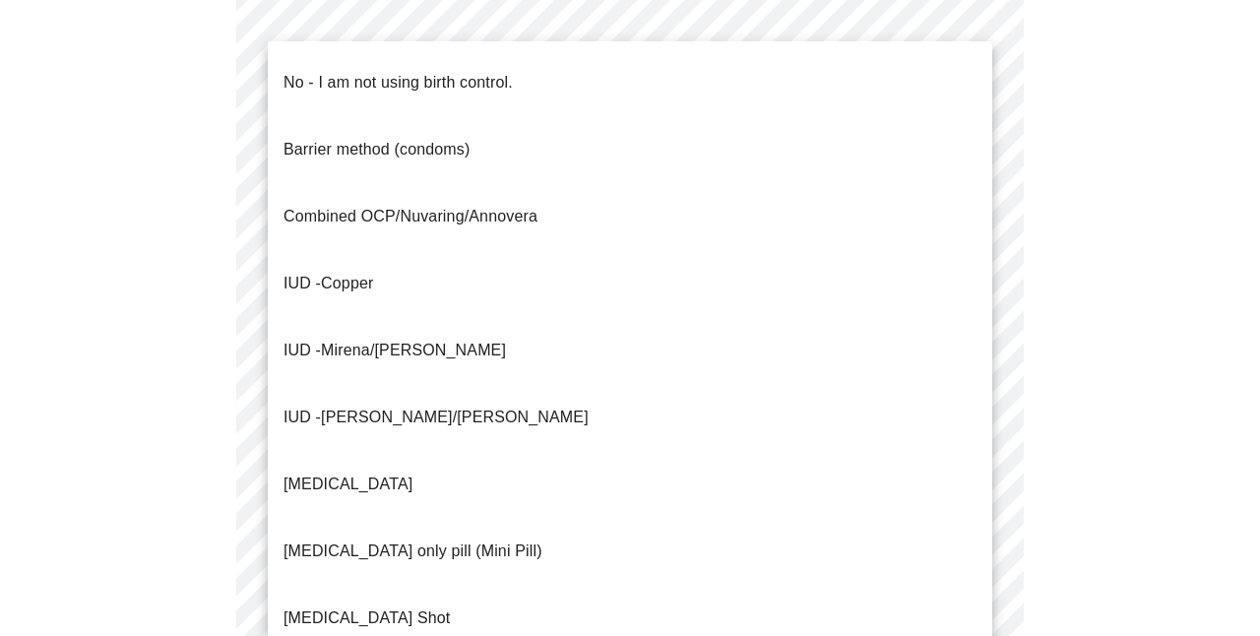
click at [572, 64] on li "No - I am not using birth control." at bounding box center [630, 82] width 725 height 67
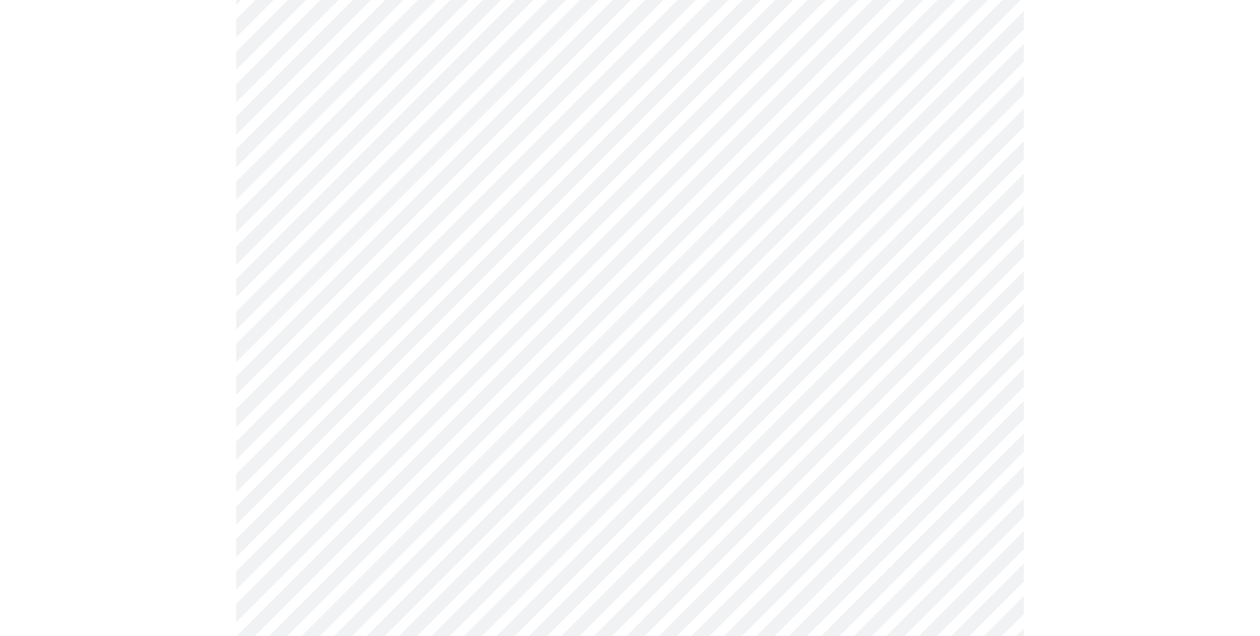
scroll to position [1170, 0]
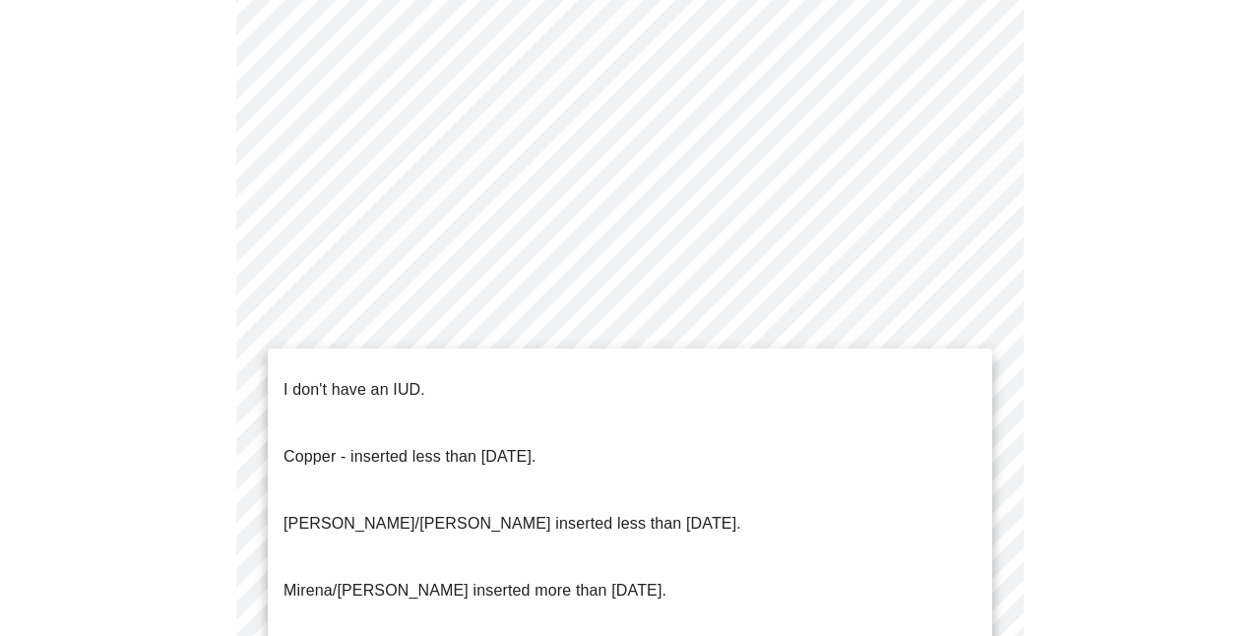
click at [488, 374] on li "I don't have an IUD." at bounding box center [630, 389] width 725 height 67
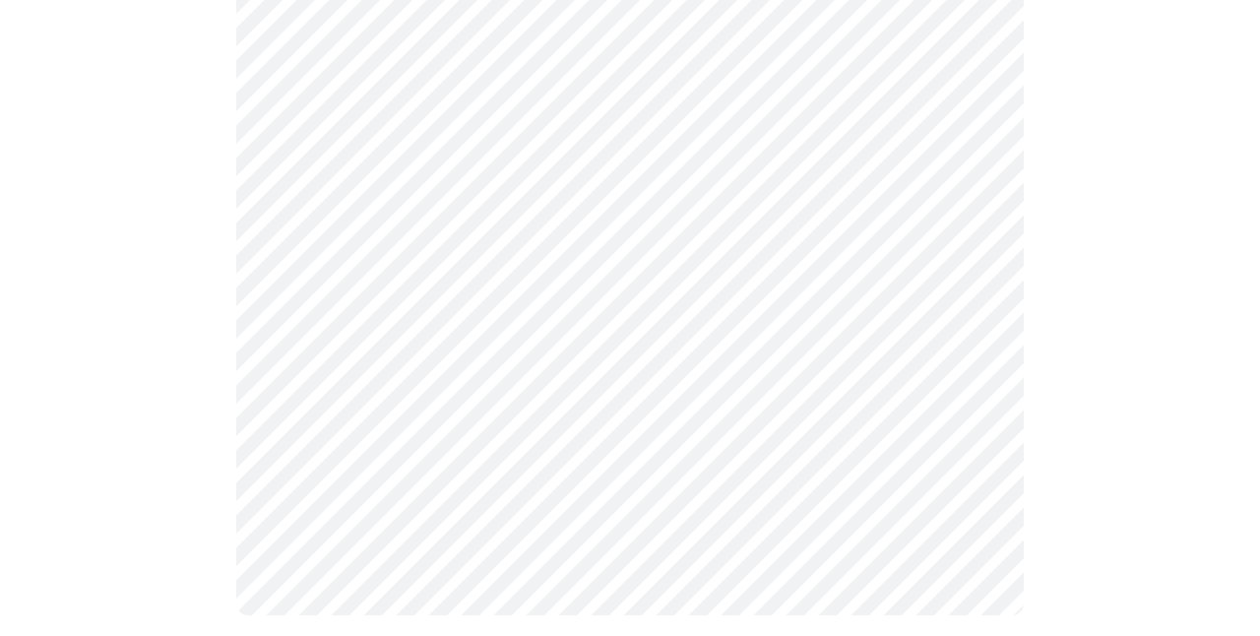
scroll to position [1299, 0]
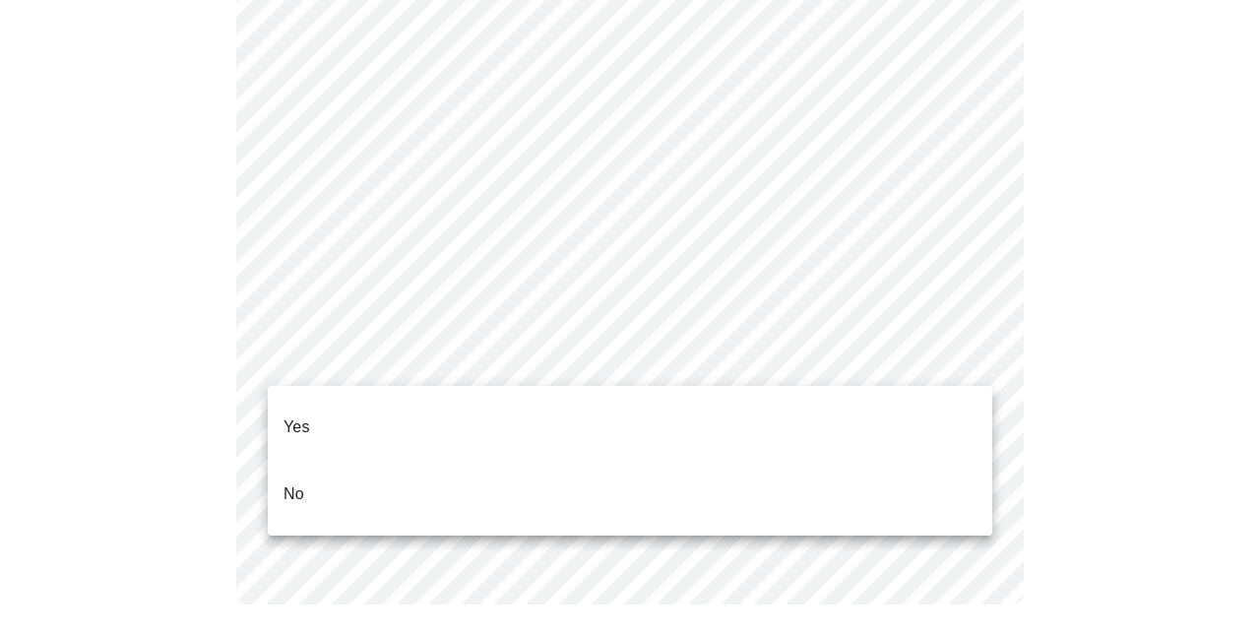
click at [475, 404] on li "Yes" at bounding box center [630, 427] width 725 height 67
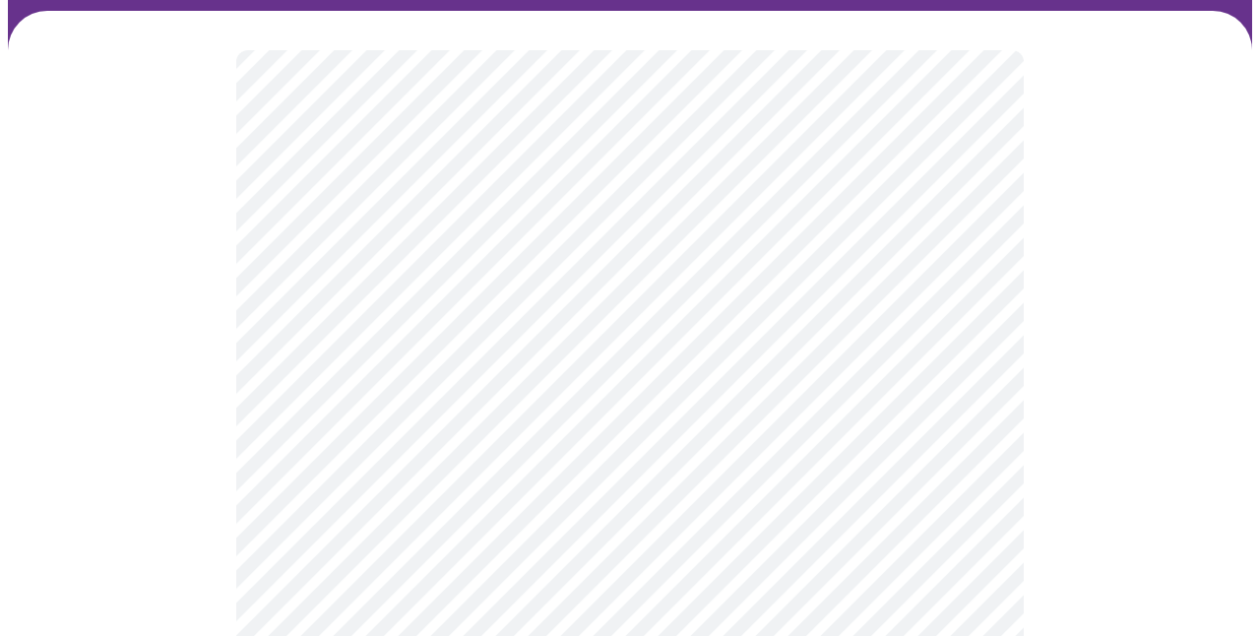
scroll to position [213, 0]
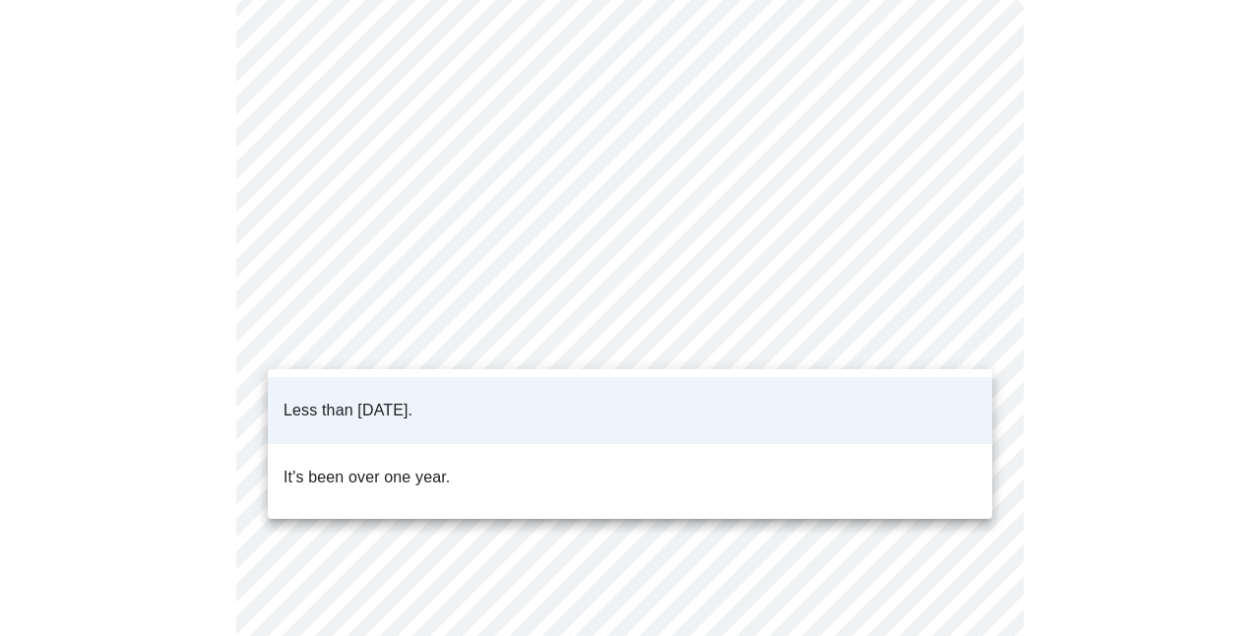
click at [694, 349] on body "MyMenopauseRx Appointments Messaging 1 Labs Uploads Medications Community Refer…" at bounding box center [630, 536] width 1244 height 1483
click at [642, 456] on li "It's been over one year." at bounding box center [630, 477] width 725 height 67
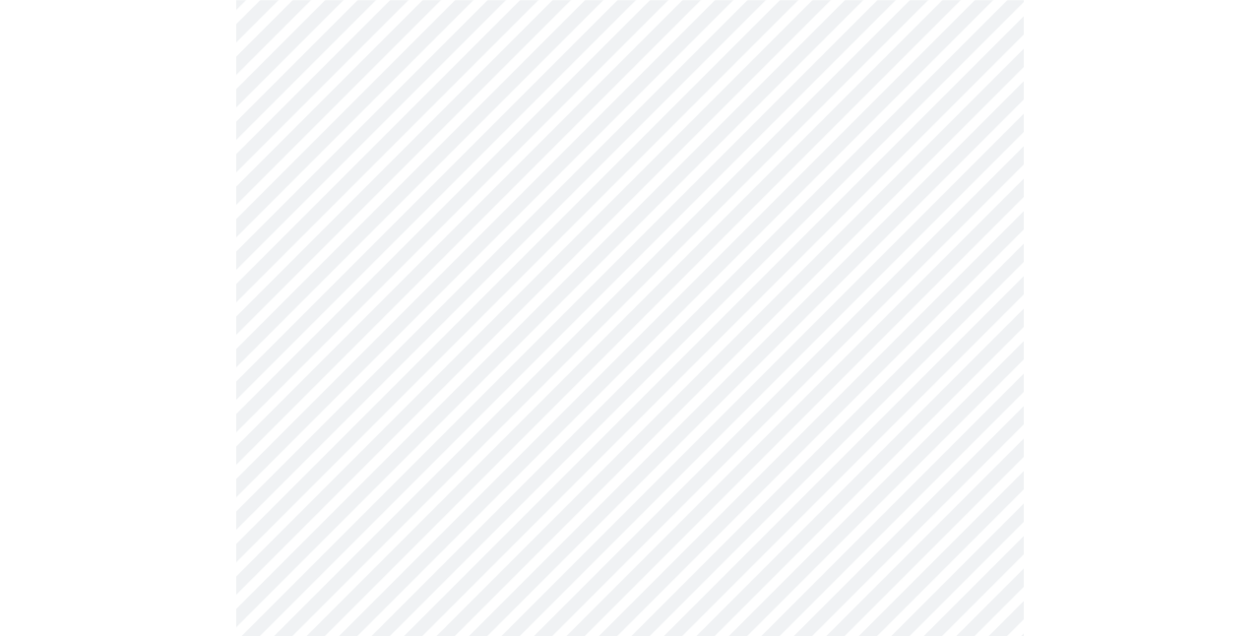
scroll to position [319, 0]
click at [592, 383] on body "MyMenopauseRx Appointments Messaging 1 Labs Uploads Medications Community Refer…" at bounding box center [630, 430] width 1244 height 1483
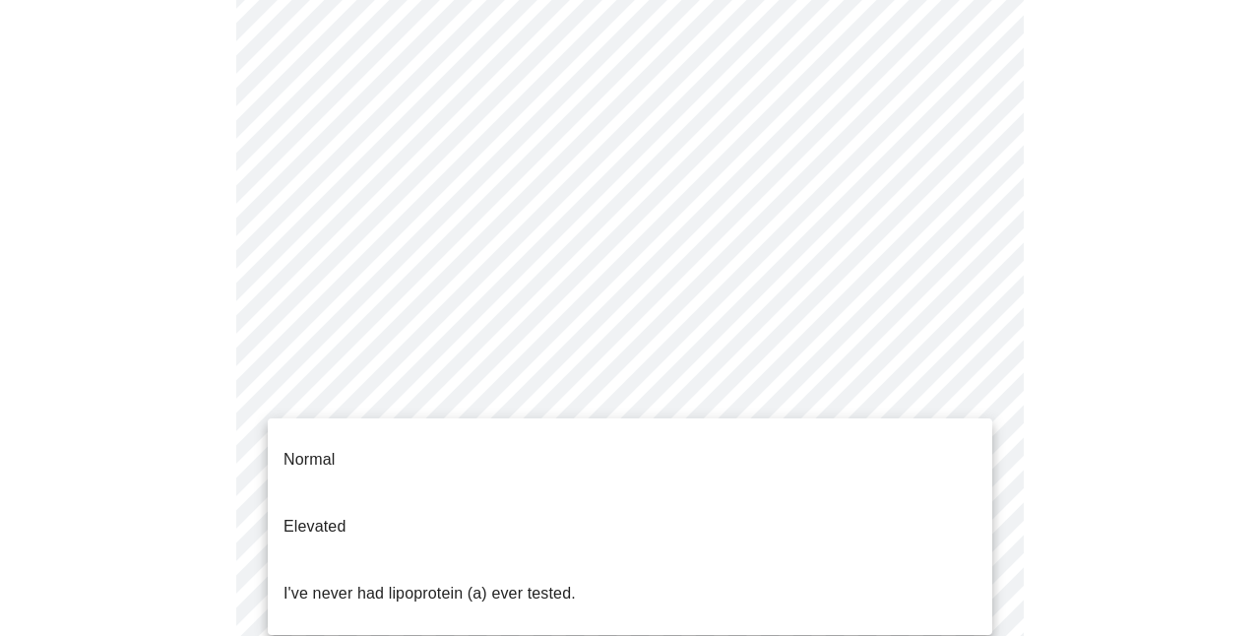
click at [554, 582] on p "I've never had lipoprotein (a) ever tested." at bounding box center [430, 594] width 292 height 24
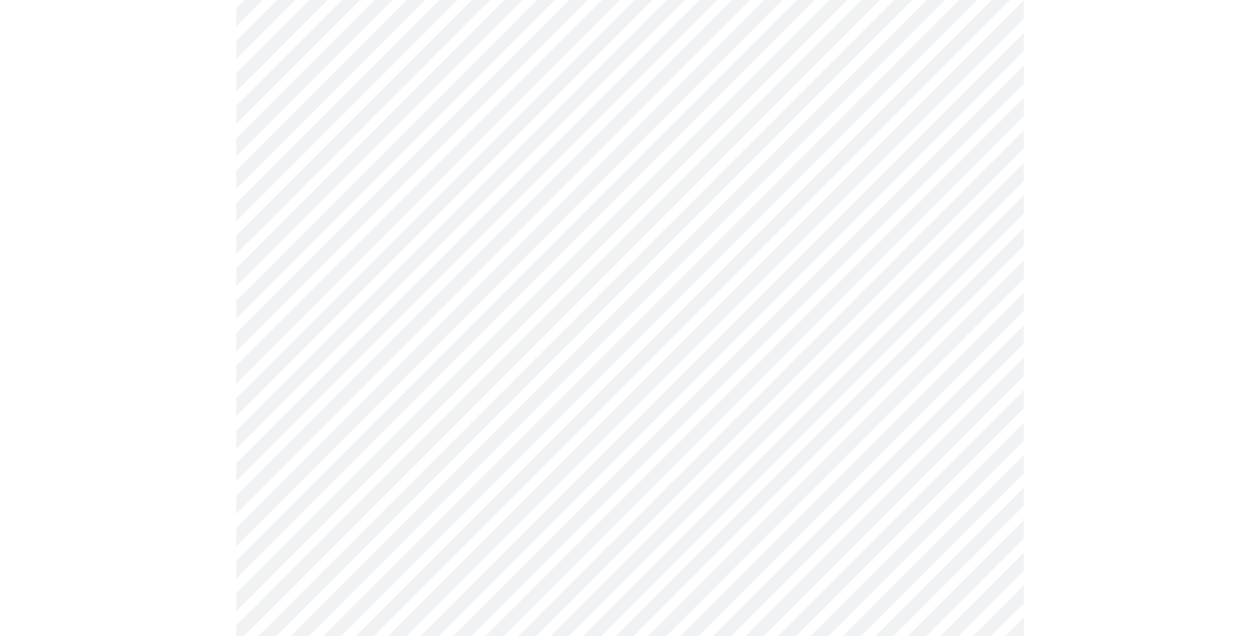
scroll to position [5210, 0]
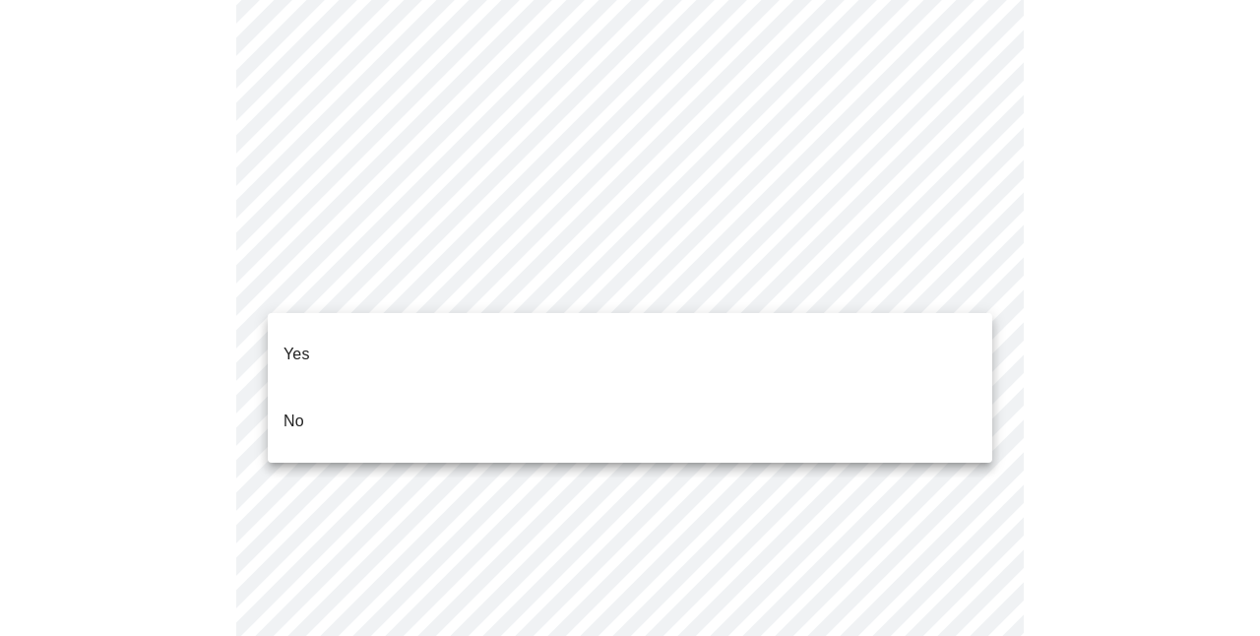
click at [685, 388] on li "No" at bounding box center [630, 421] width 725 height 67
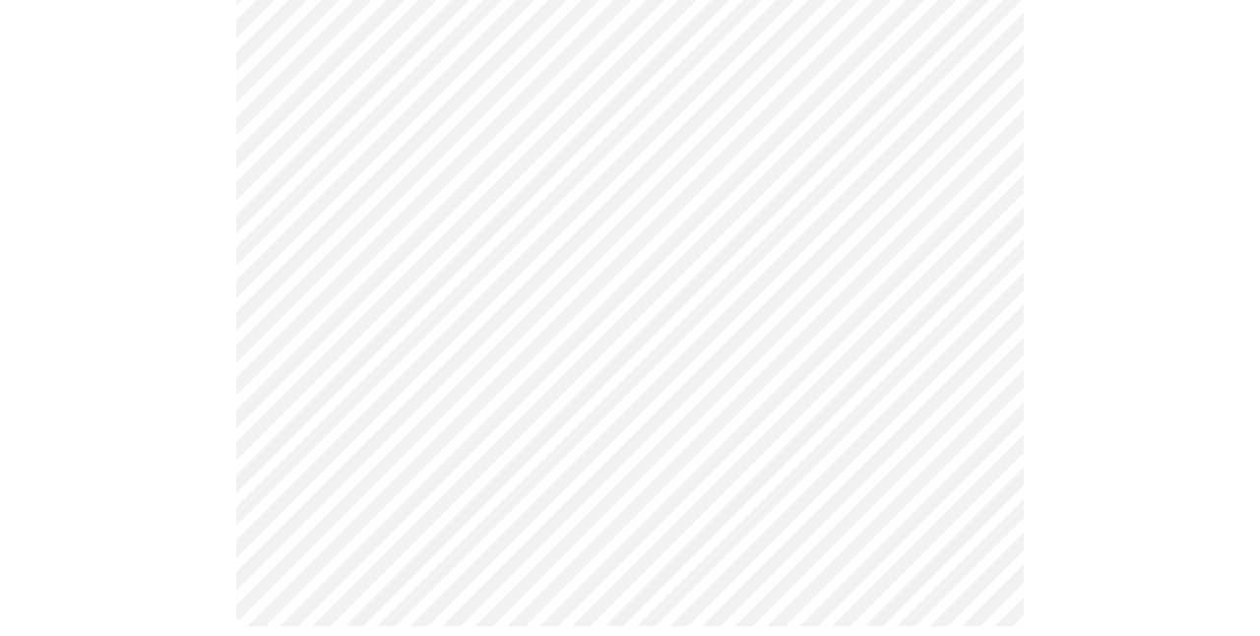
scroll to position [0, 0]
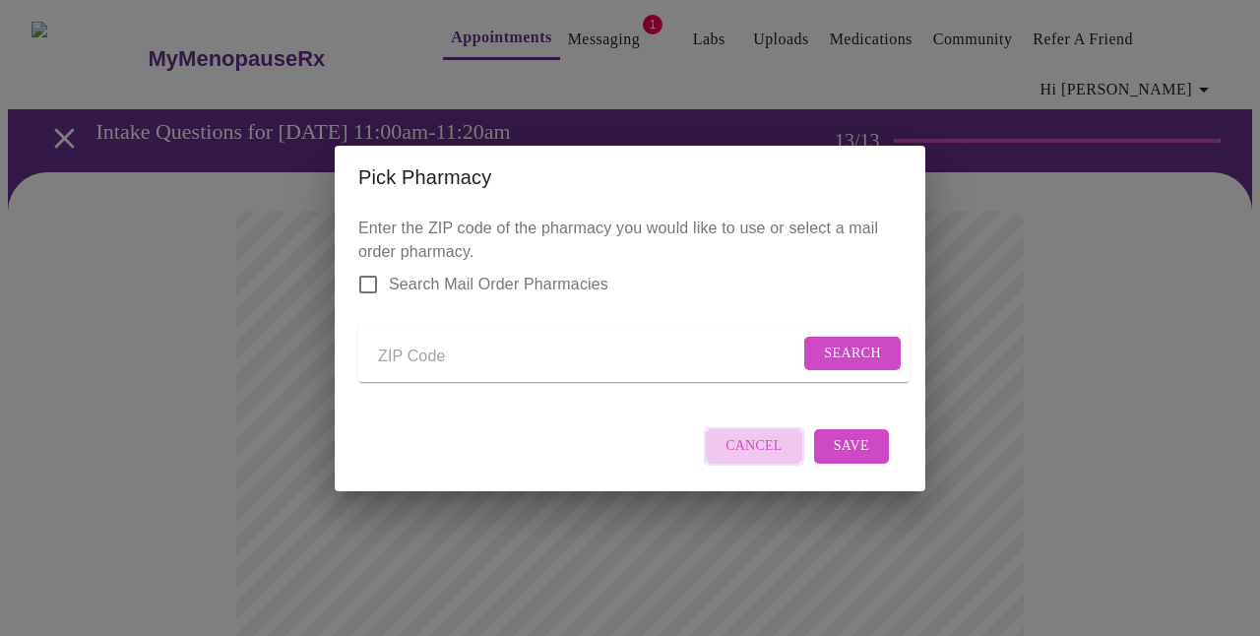
click at [781, 466] on button "Cancel" at bounding box center [754, 446] width 100 height 38
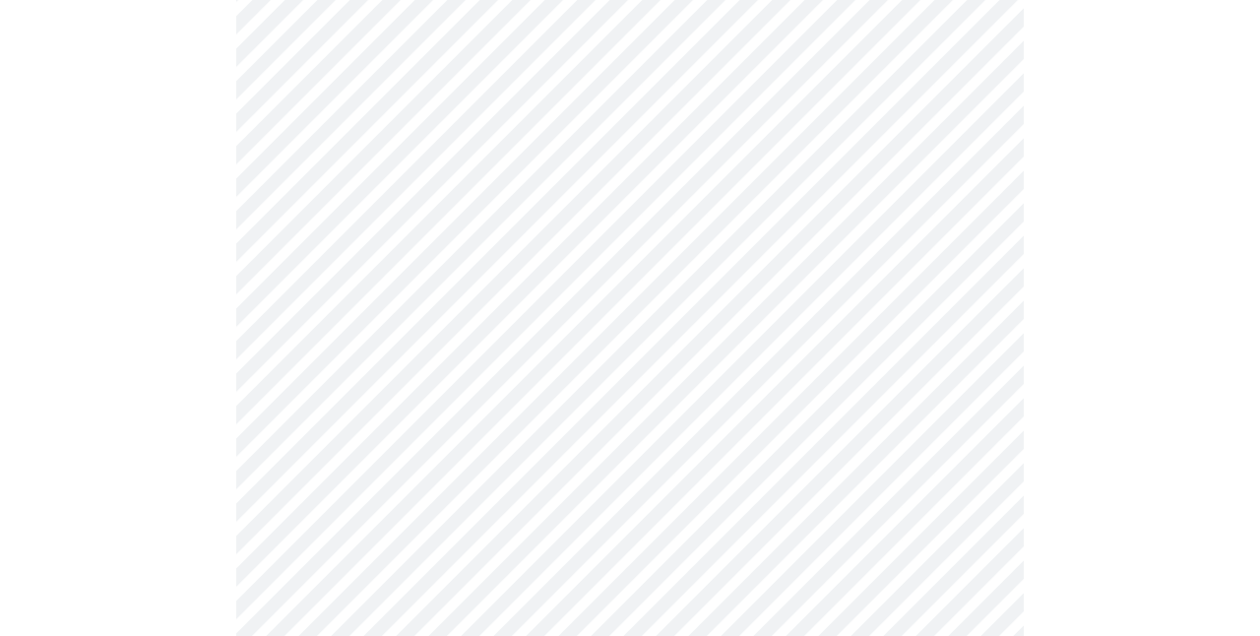
scroll to position [1163, 0]
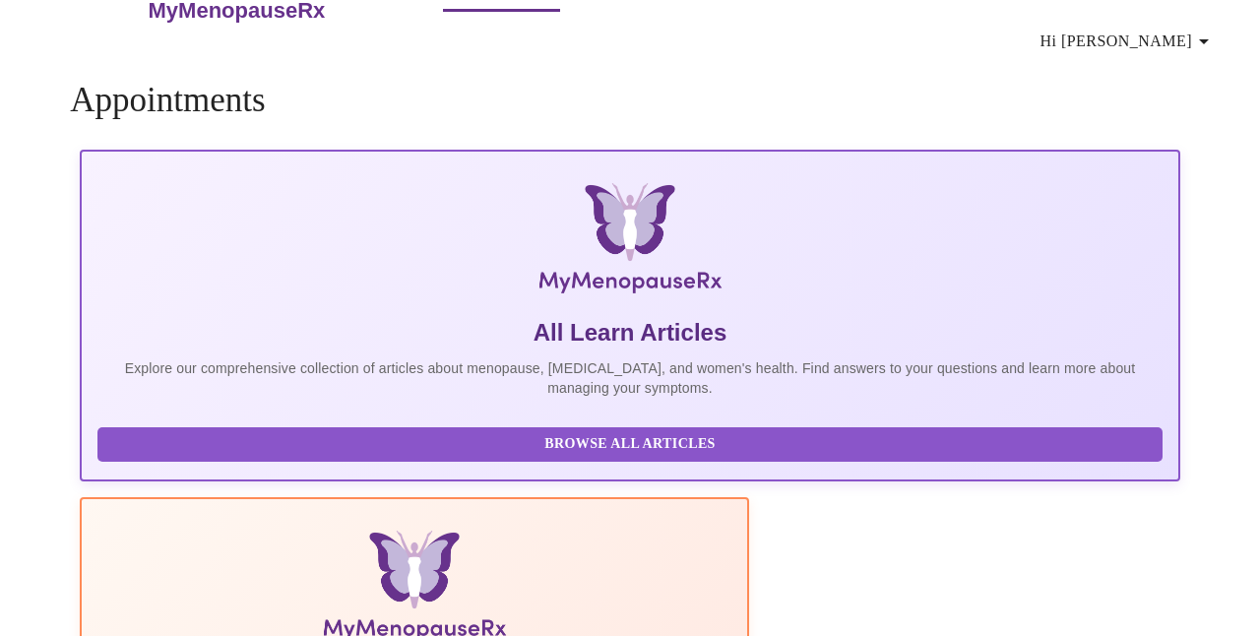
scroll to position [62, 0]
